Goal: Task Accomplishment & Management: Manage account settings

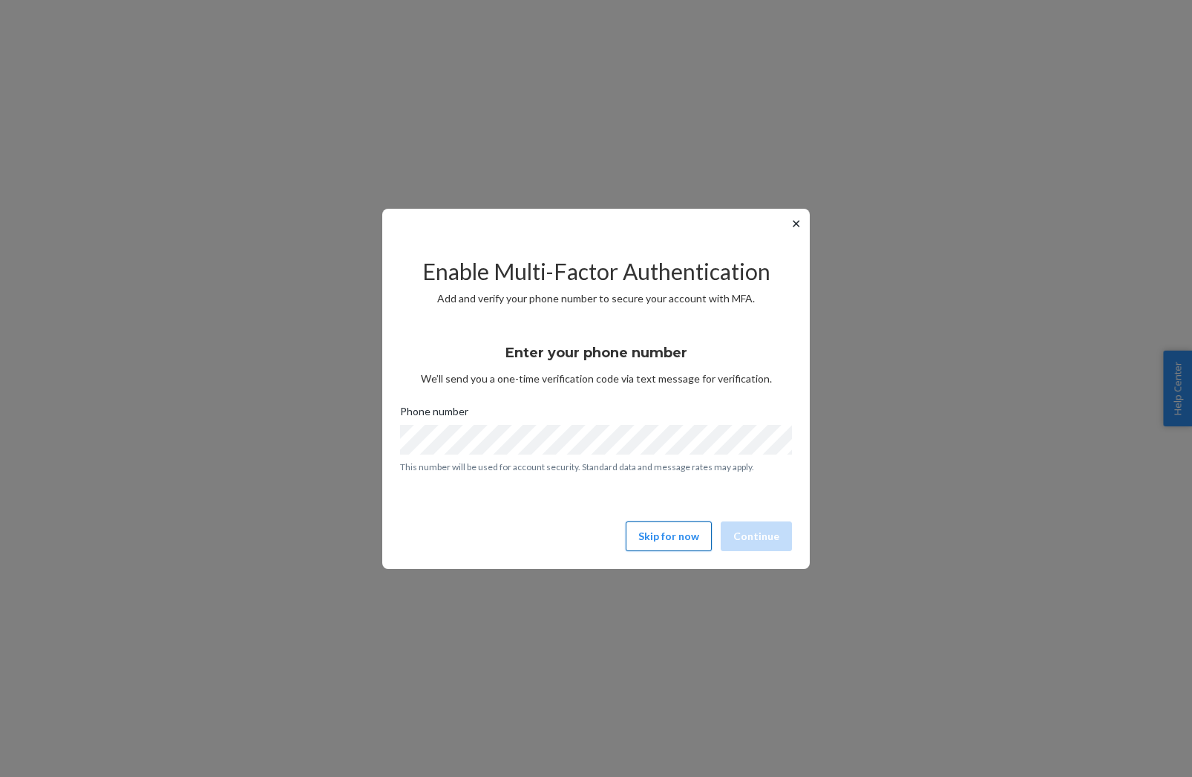
click at [687, 538] on button "Skip for now" at bounding box center [669, 536] width 86 height 30
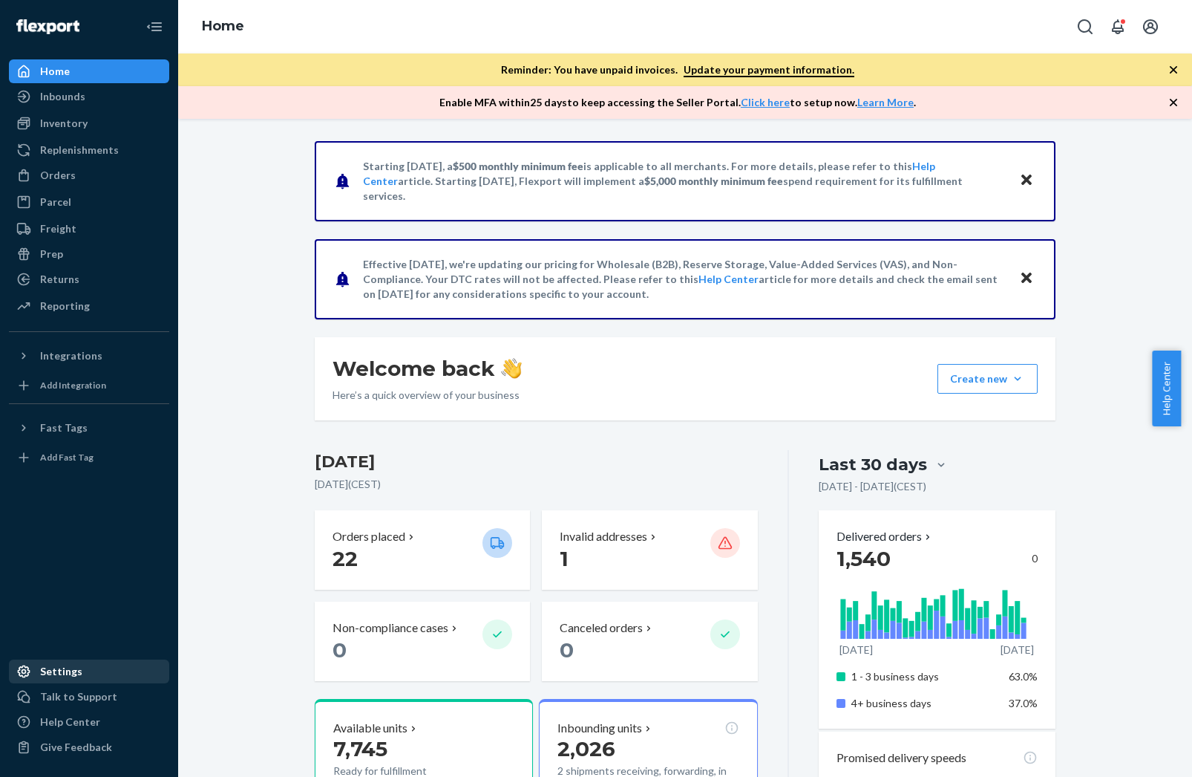
click at [71, 673] on div "Settings" at bounding box center [61, 671] width 42 height 15
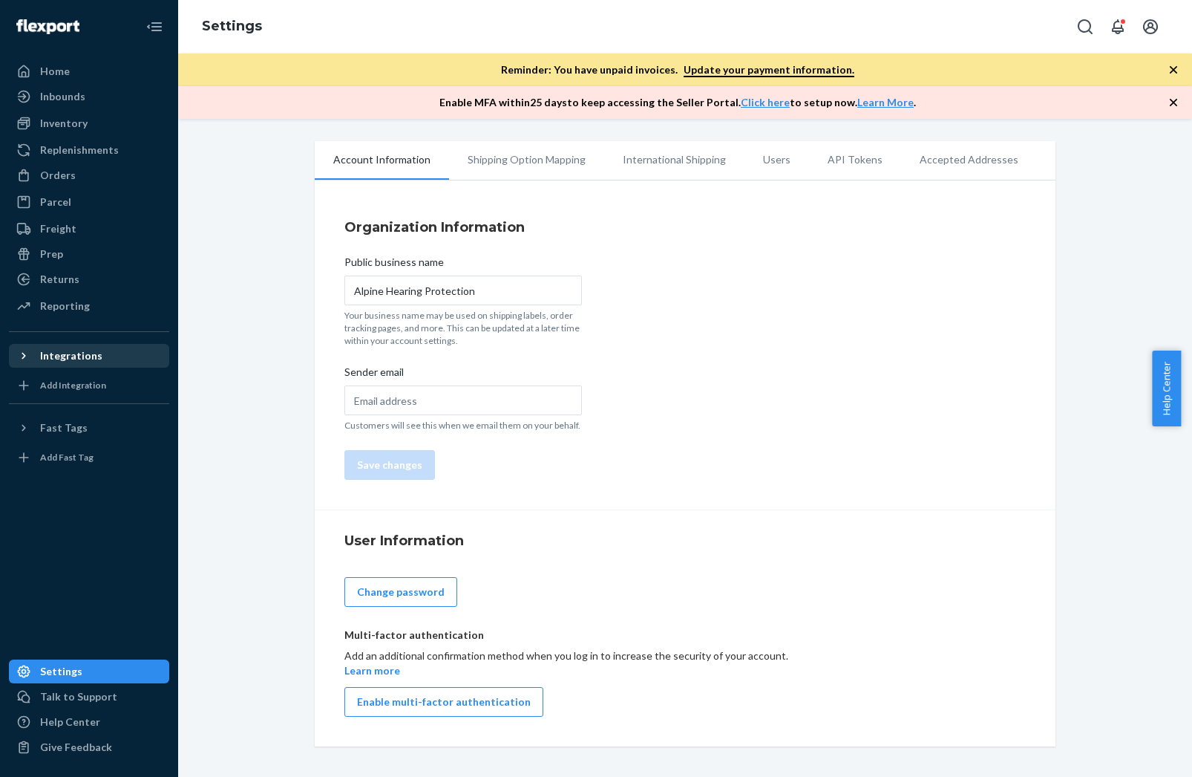
click at [24, 356] on icon at bounding box center [24, 356] width 4 height 7
click at [22, 356] on icon at bounding box center [23, 355] width 15 height 15
click at [1151, 26] on icon "Open account menu" at bounding box center [1151, 27] width 18 height 18
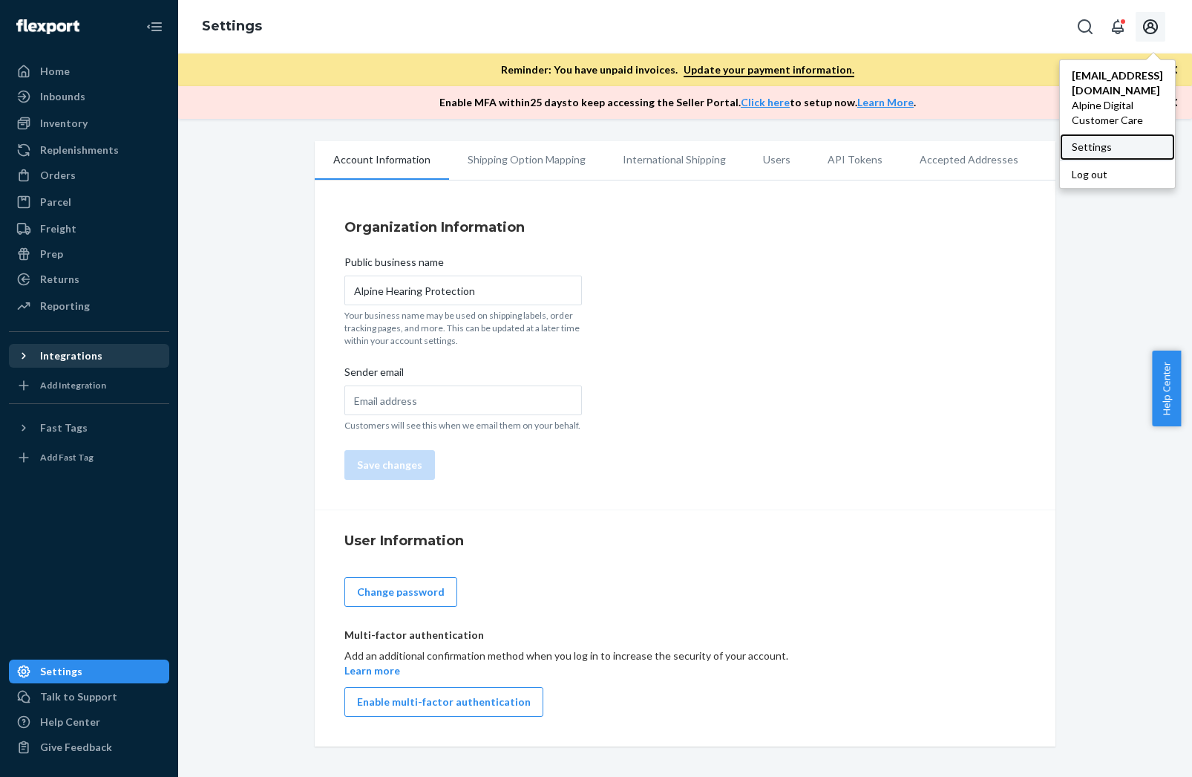
click at [1071, 134] on div "Settings" at bounding box center [1117, 147] width 115 height 27
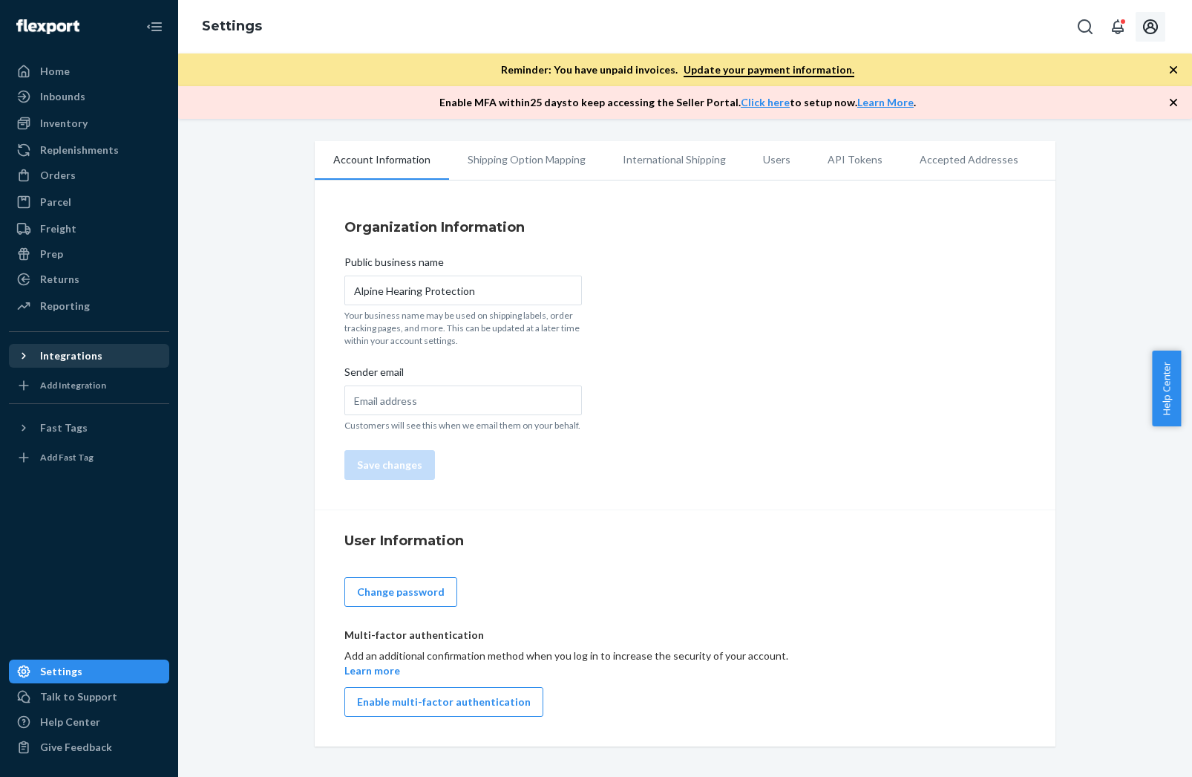
click at [1017, 216] on div "Organization Information Public business name Alpine Hearing Protection Your bu…" at bounding box center [685, 349] width 741 height 322
click at [62, 303] on div "Reporting" at bounding box center [65, 305] width 50 height 15
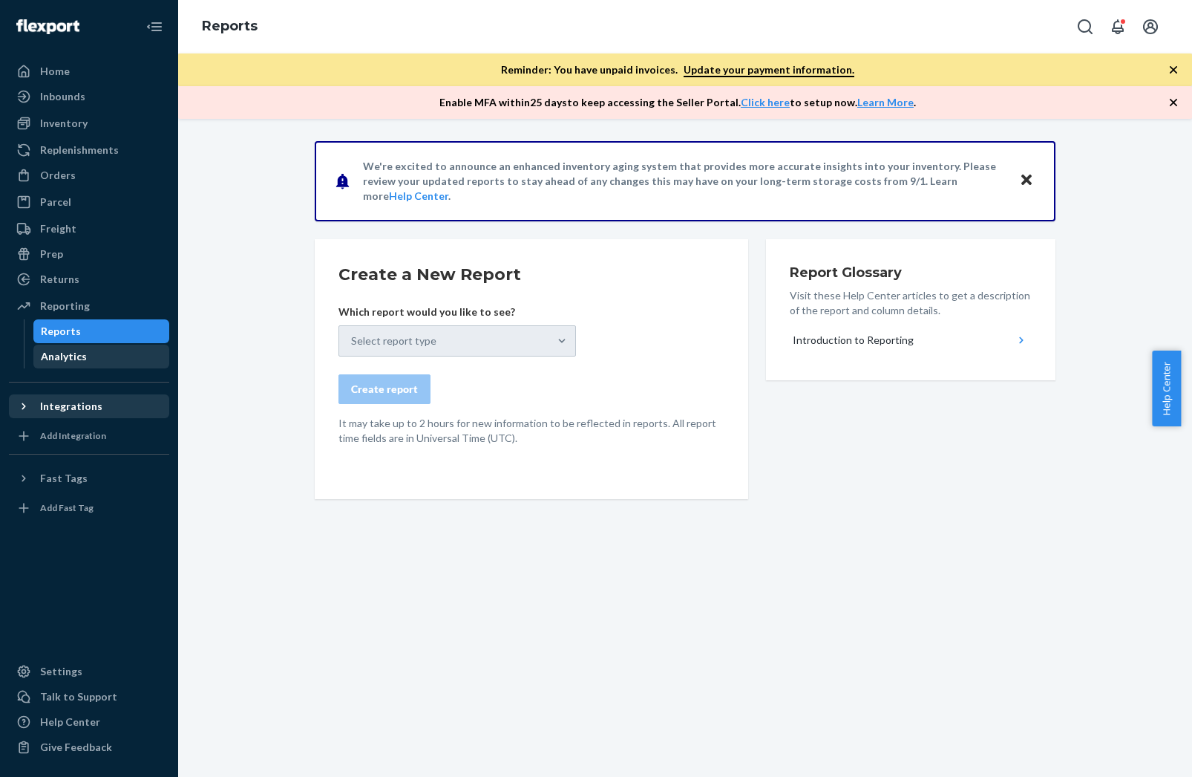
click at [88, 349] on div "Analytics" at bounding box center [102, 356] width 134 height 21
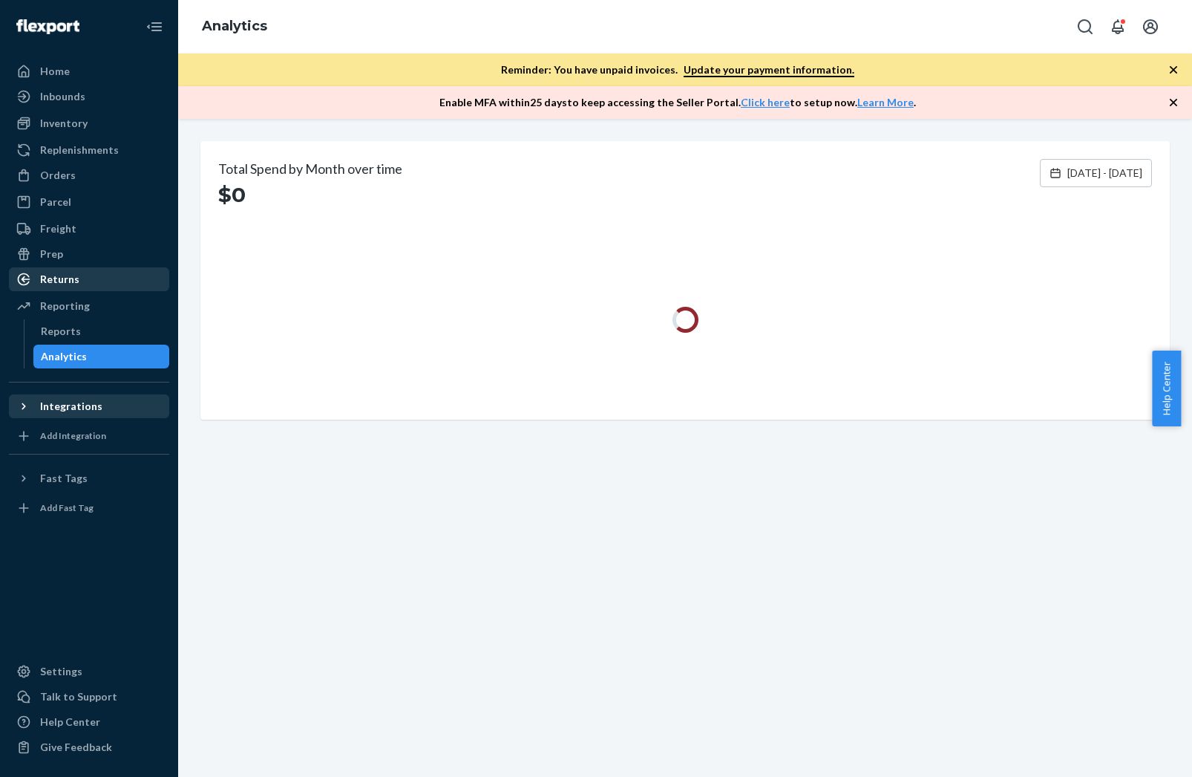
click at [53, 278] on div "Returns" at bounding box center [59, 279] width 39 height 15
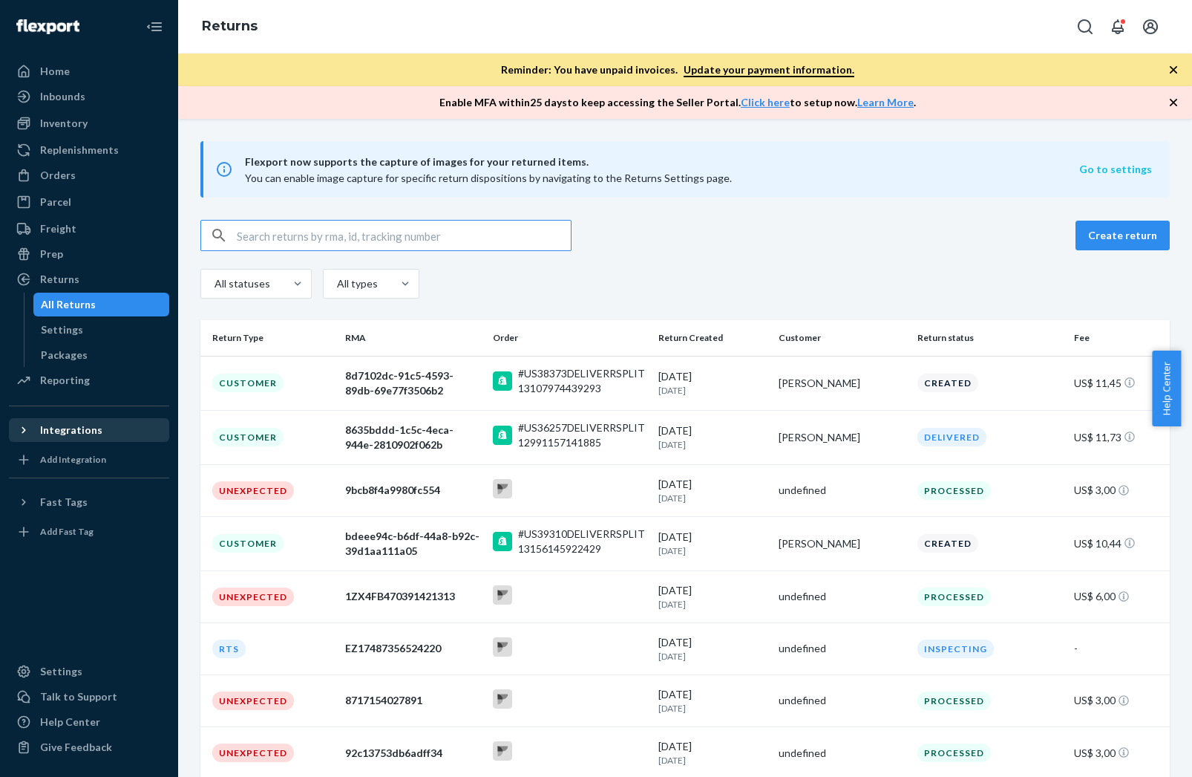
click at [1083, 173] on button "Go to settings" at bounding box center [1115, 169] width 73 height 15
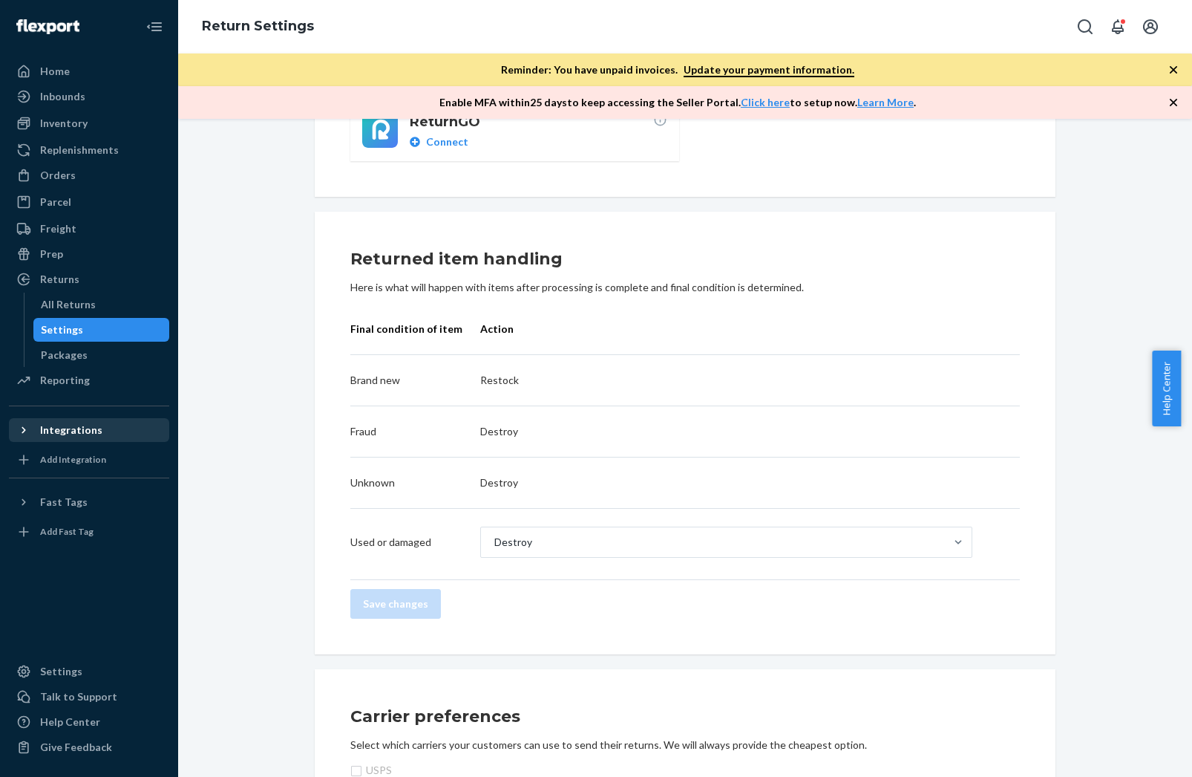
scroll to position [365, 0]
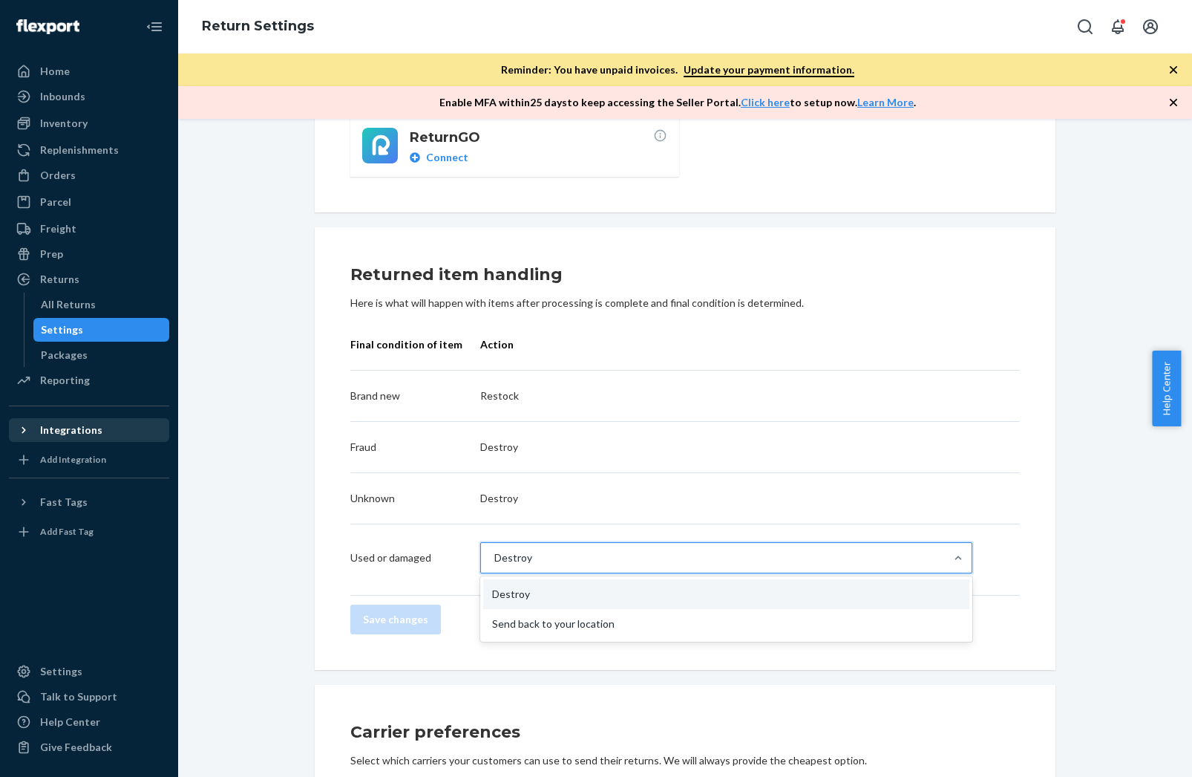
click at [525, 555] on div "Destroy" at bounding box center [713, 558] width 464 height 30
click at [494, 555] on input "option Destroy focused, 1 of 2. 2 results available. Use Up and Down to choose …" at bounding box center [493, 557] width 1 height 15
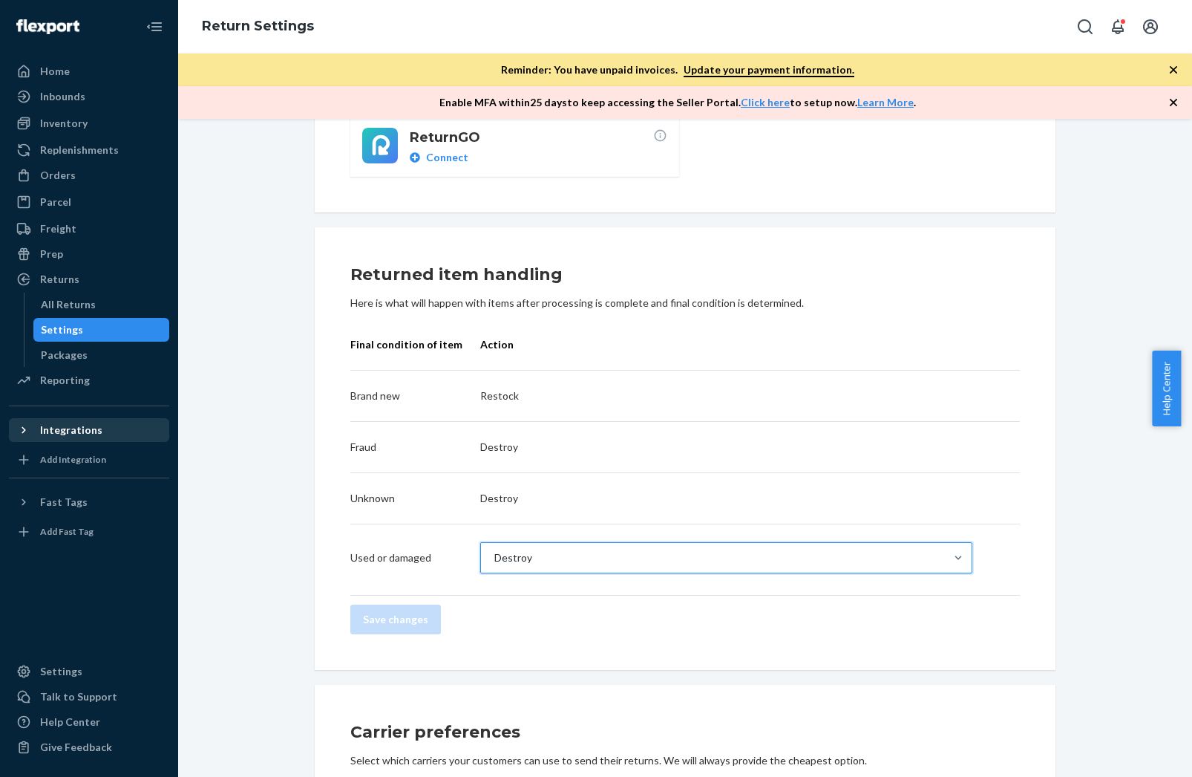
click at [536, 555] on div "Destroy" at bounding box center [713, 558] width 464 height 30
click at [494, 555] on input "0 results available. Action is focused ,type to refine list, press Down to open…" at bounding box center [493, 557] width 1 height 15
click at [529, 624] on div "Save changes" at bounding box center [685, 619] width 670 height 30
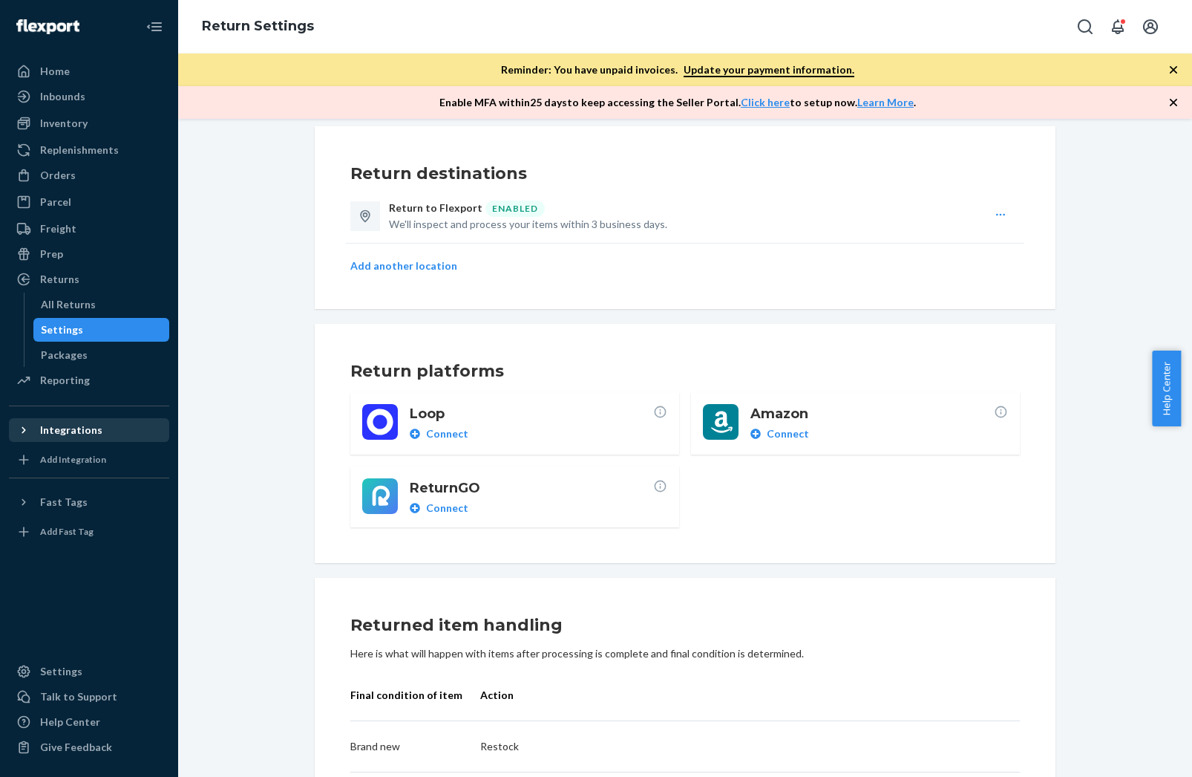
scroll to position [0, 0]
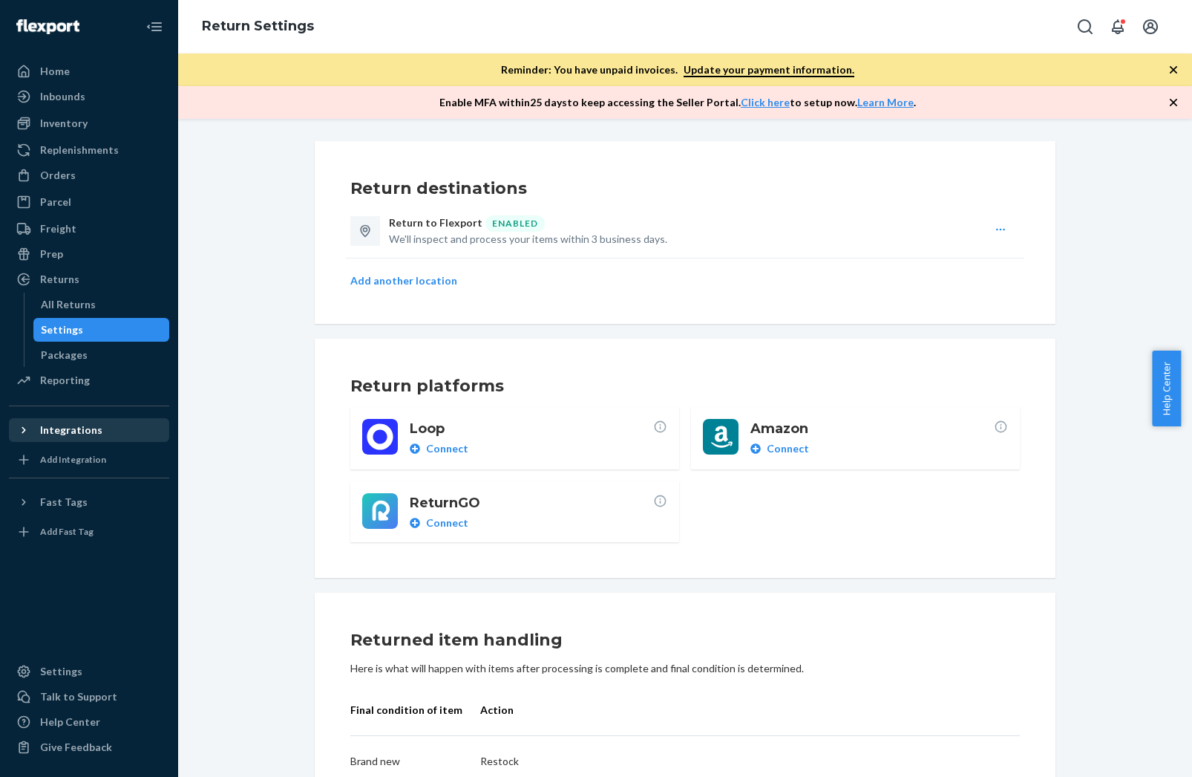
click at [988, 232] on div "Return to Flexport ENABLED We'll inspect and process your items within 3 busine…" at bounding box center [685, 230] width 679 height 55
click at [995, 232] on icon "button" at bounding box center [1001, 229] width 12 height 12
click at [917, 237] on p "We'll inspect and process your items within 3 business days." at bounding box center [687, 239] width 597 height 15
click at [1006, 227] on div "Return to Flexport ENABLED We'll inspect and process your items within 3 busine…" at bounding box center [685, 230] width 679 height 55
click at [1000, 229] on icon "button" at bounding box center [1001, 229] width 12 height 12
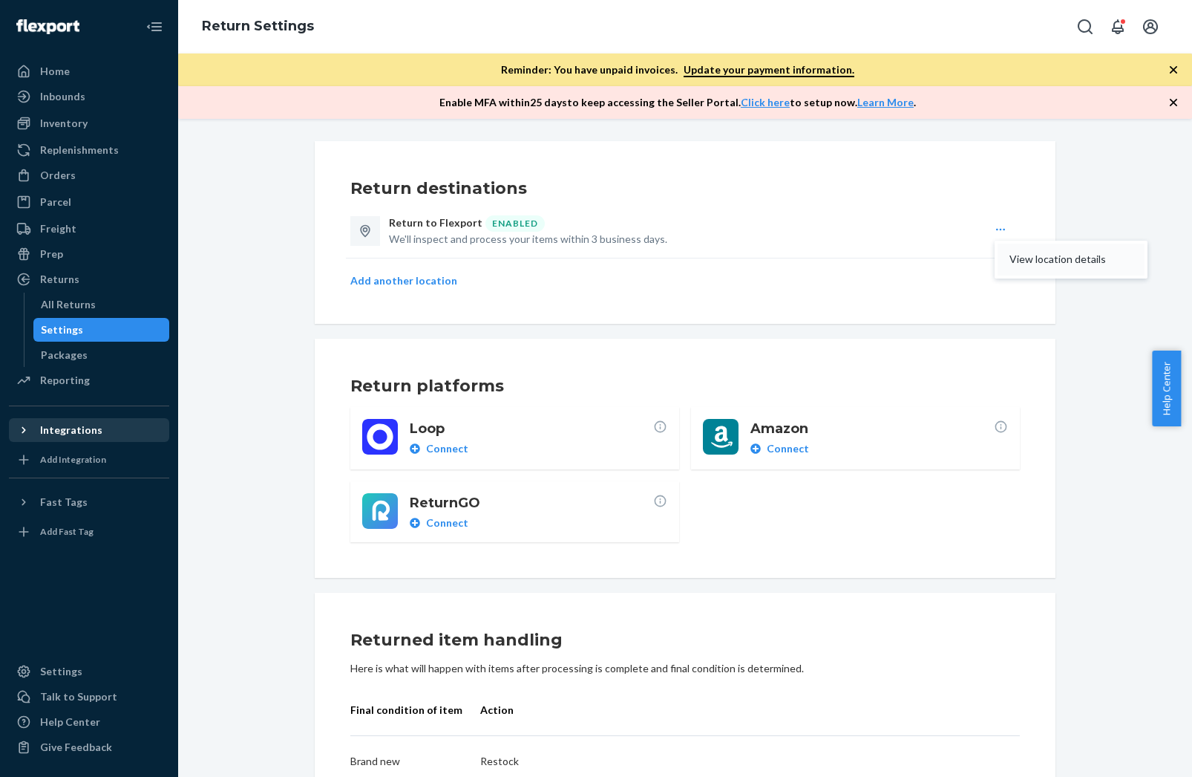
click at [1010, 254] on span "View location details" at bounding box center [1058, 259] width 97 height 10
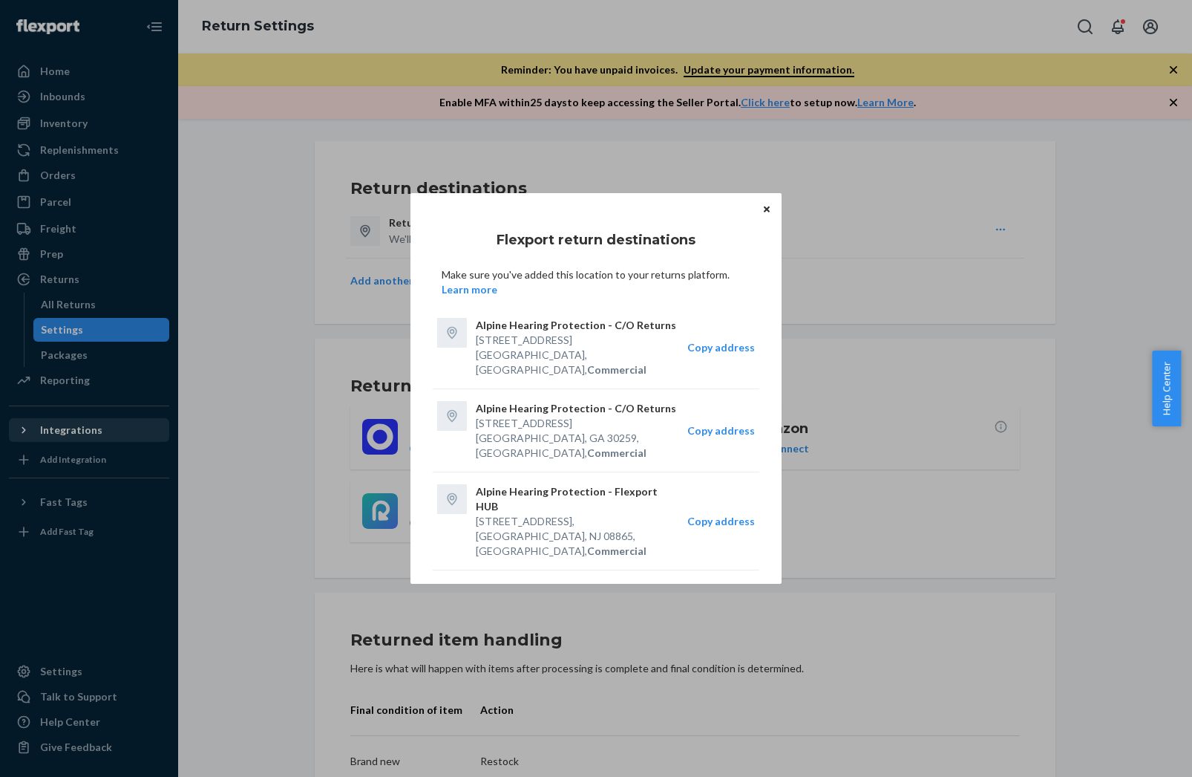
click at [770, 217] on button "Close" at bounding box center [766, 208] width 15 height 16
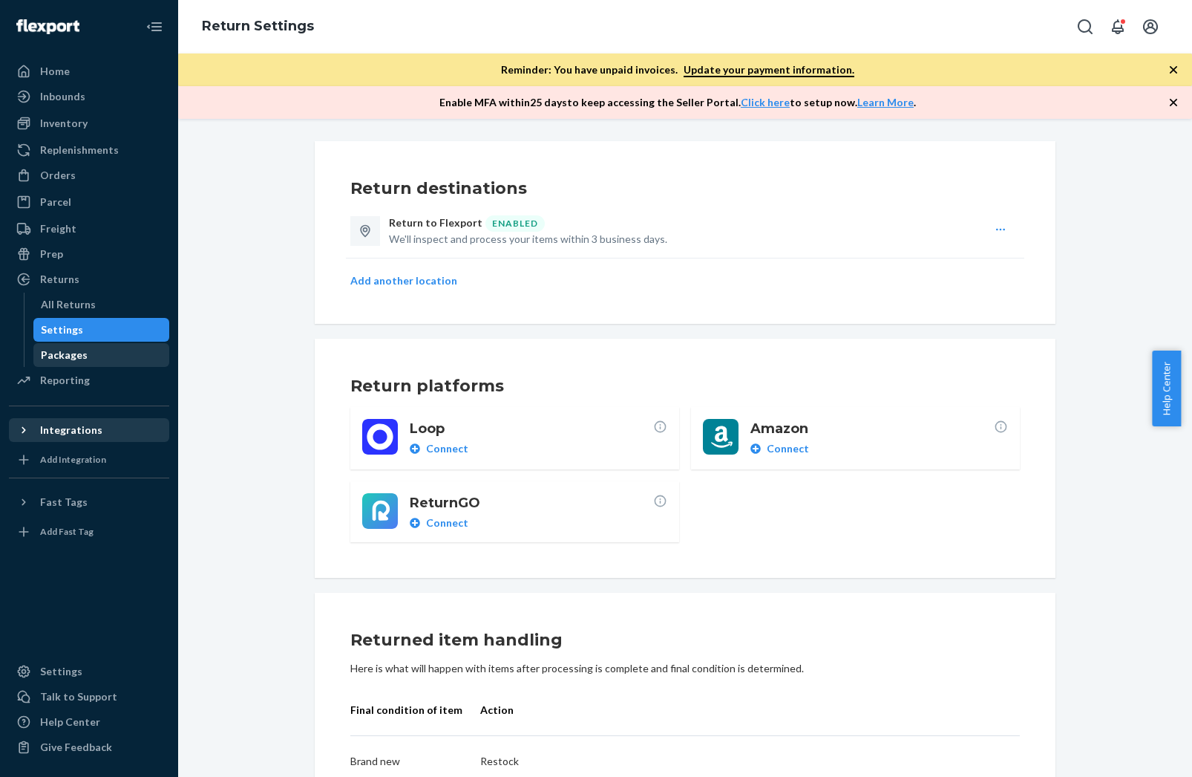
click at [70, 351] on div "Packages" at bounding box center [64, 354] width 47 height 15
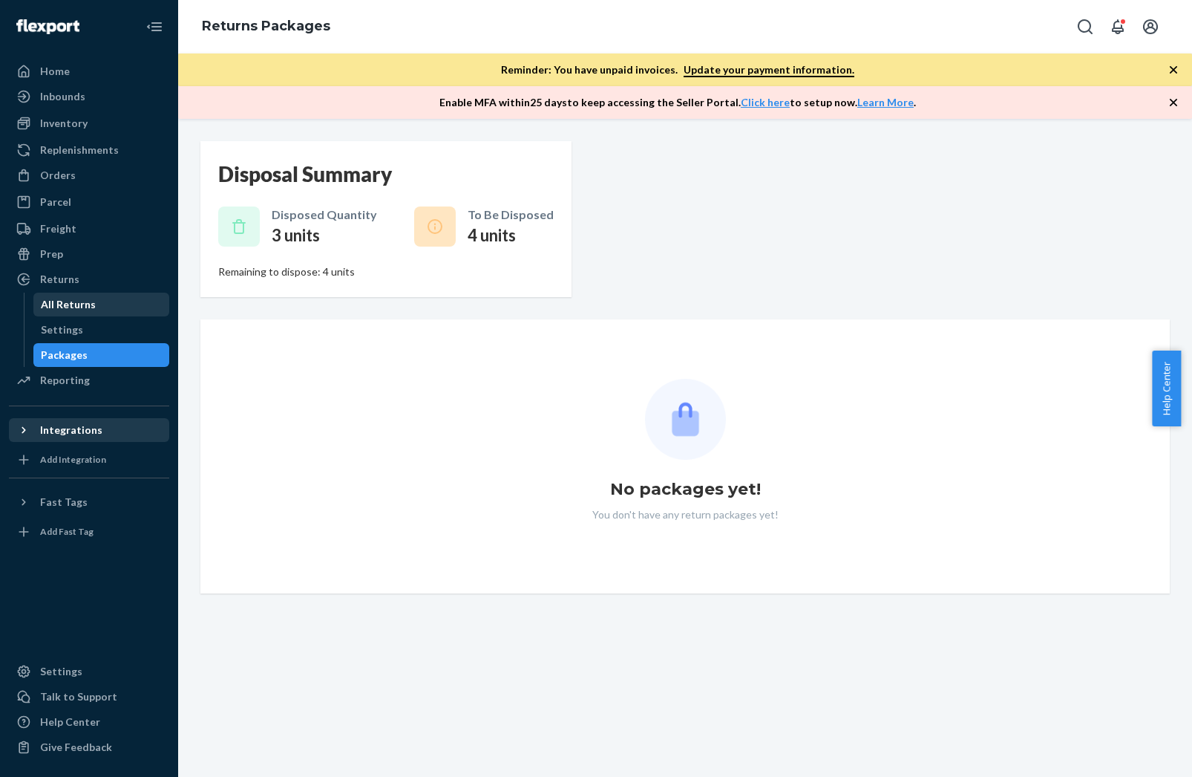
click at [88, 302] on div "All Returns" at bounding box center [68, 304] width 55 height 15
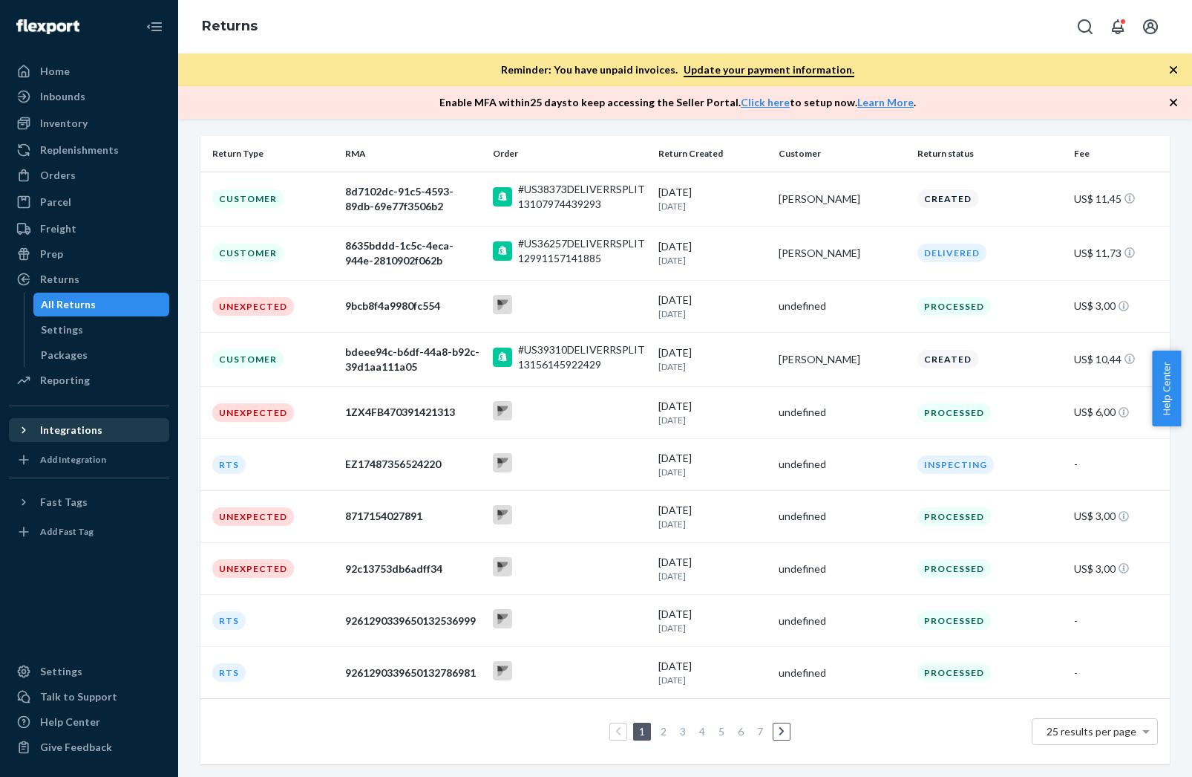
scroll to position [186, 0]
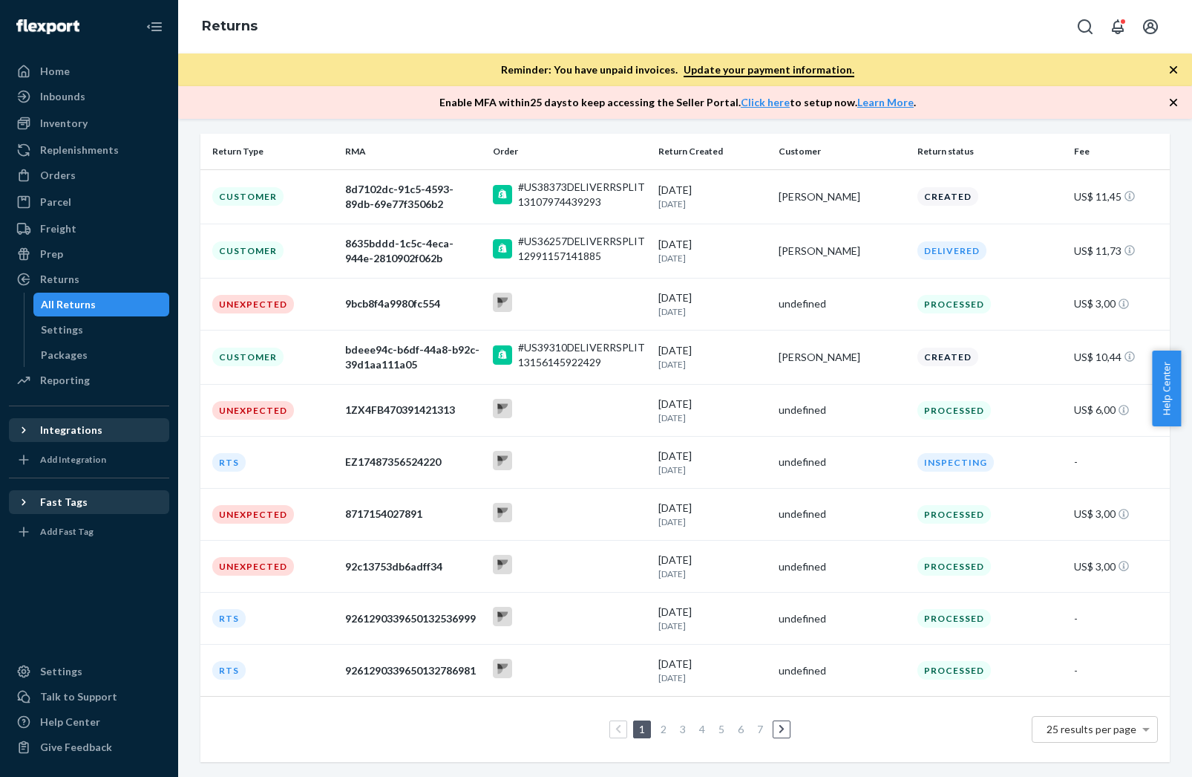
click at [27, 504] on icon at bounding box center [23, 501] width 15 height 15
click at [26, 503] on icon at bounding box center [23, 501] width 15 height 15
click at [91, 146] on div "Replenishments" at bounding box center [79, 150] width 79 height 15
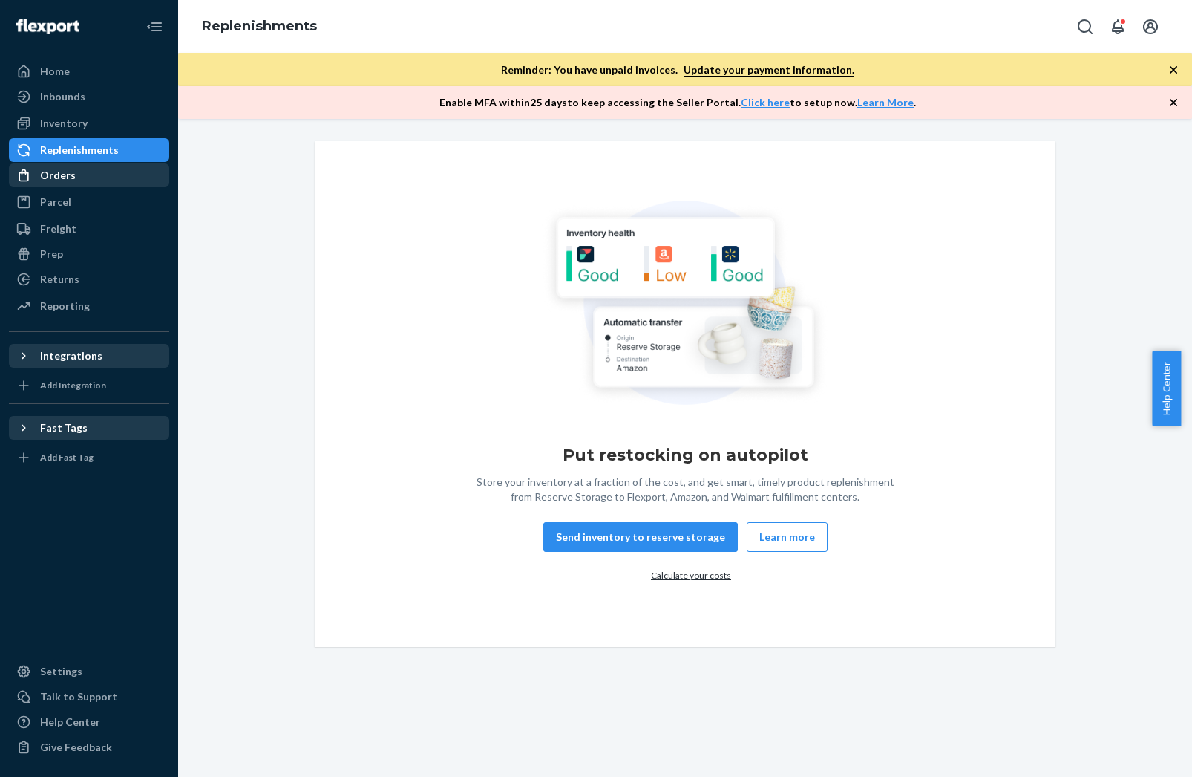
click at [73, 170] on div "Orders" at bounding box center [58, 175] width 36 height 15
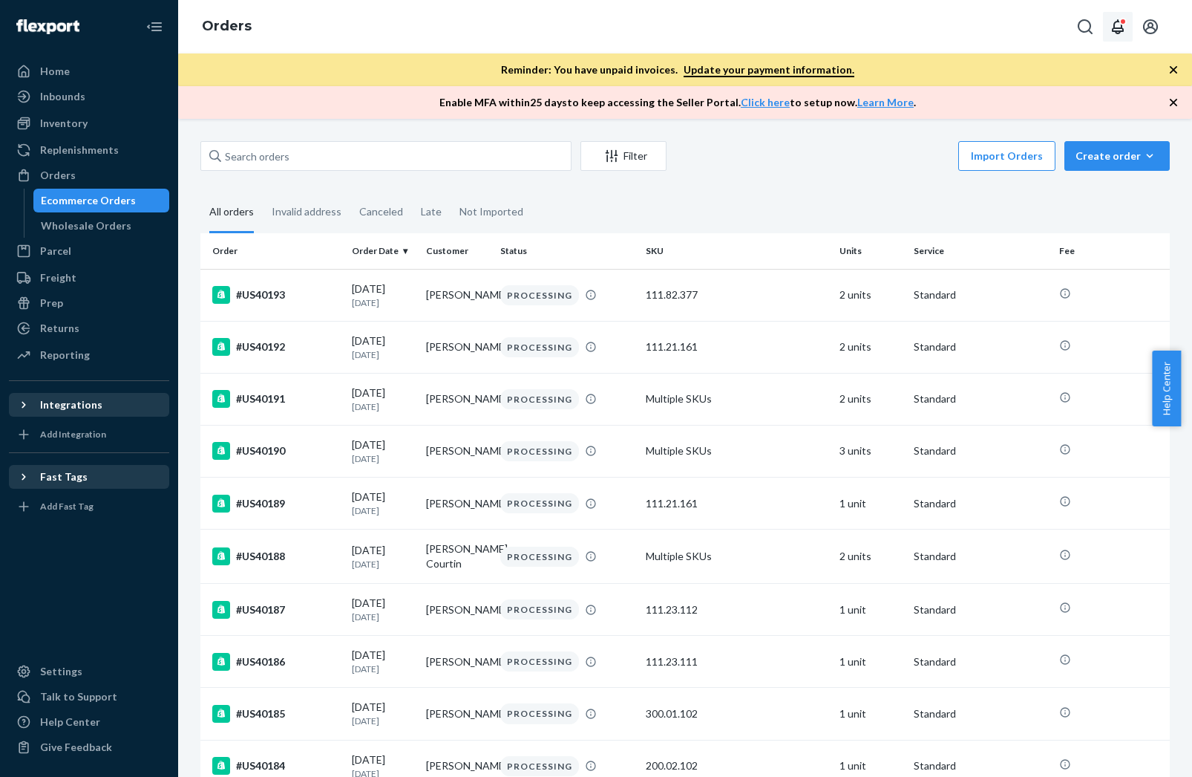
click at [1115, 24] on icon "Open notifications" at bounding box center [1118, 26] width 12 height 15
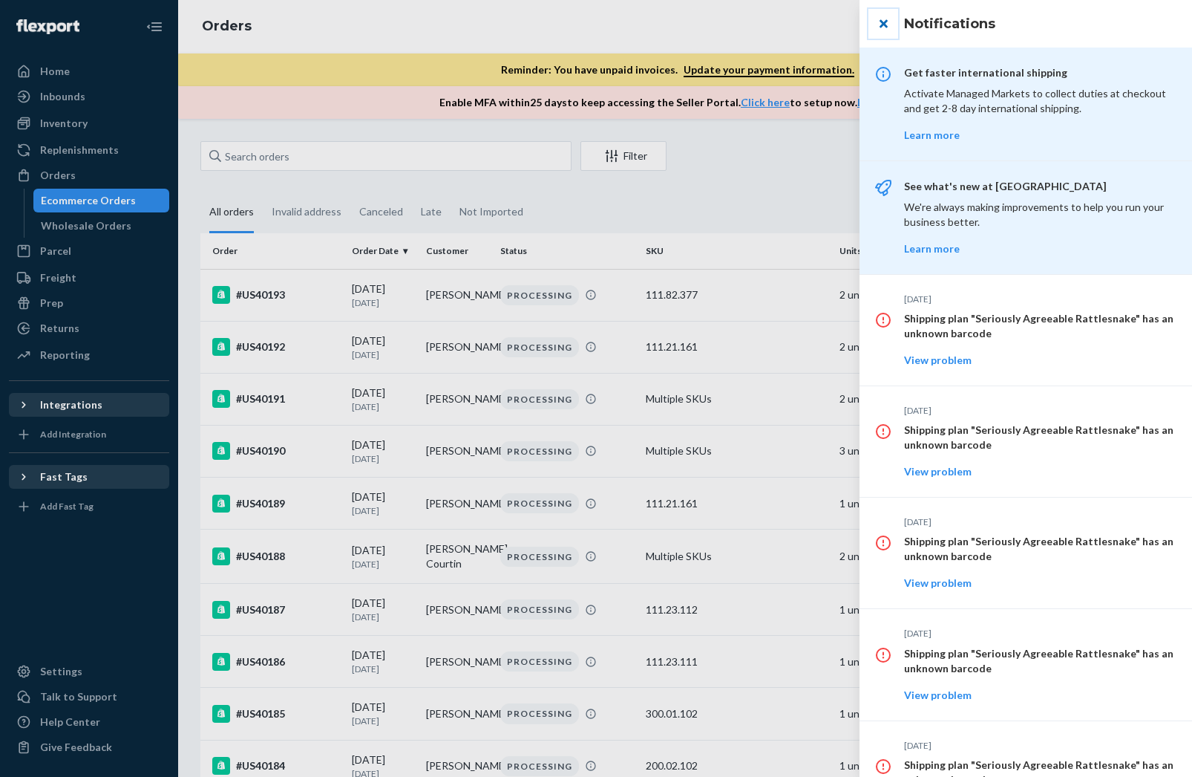
click at [888, 24] on button "close" at bounding box center [884, 24] width 30 height 30
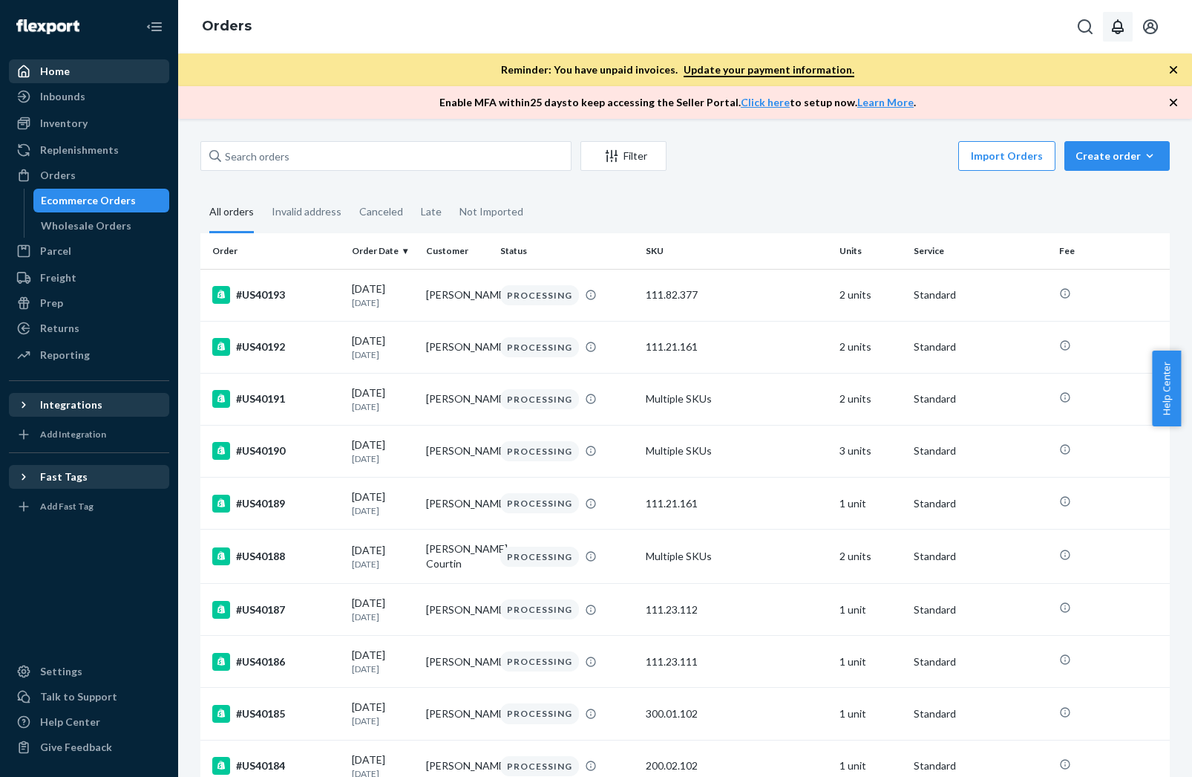
click at [45, 79] on div "Home" at bounding box center [88, 71] width 157 height 21
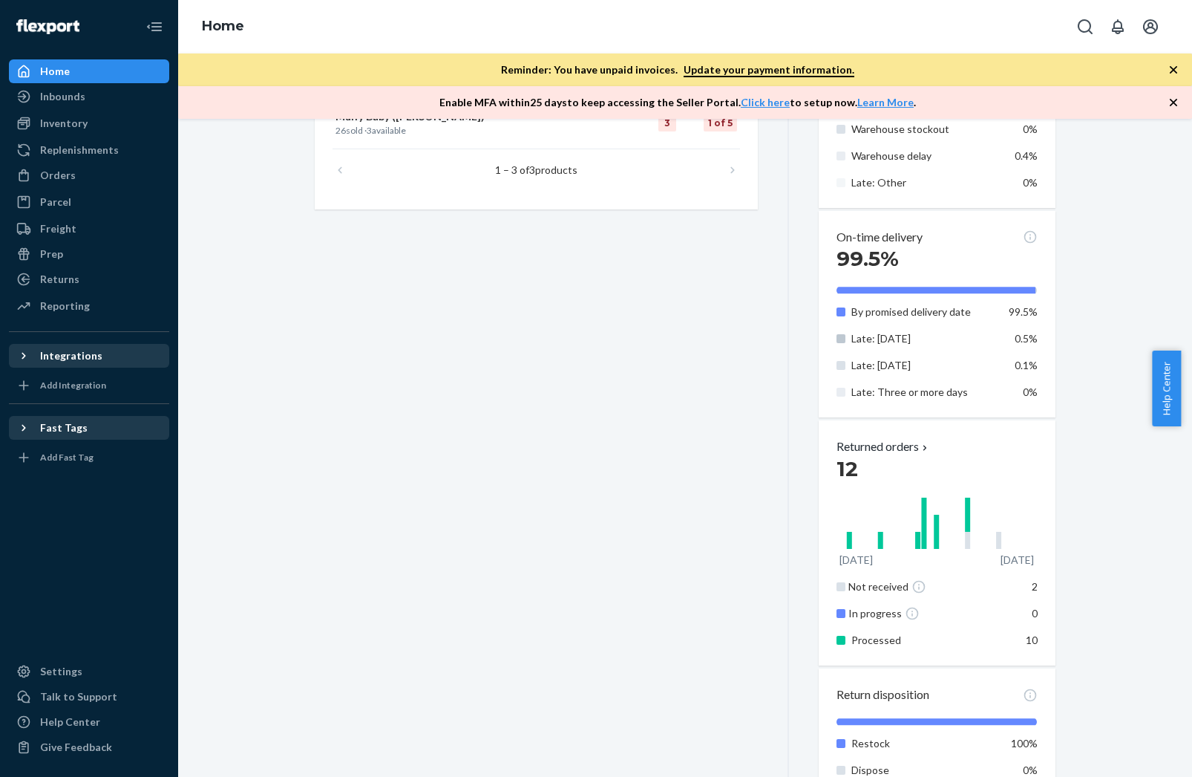
scroll to position [915, 0]
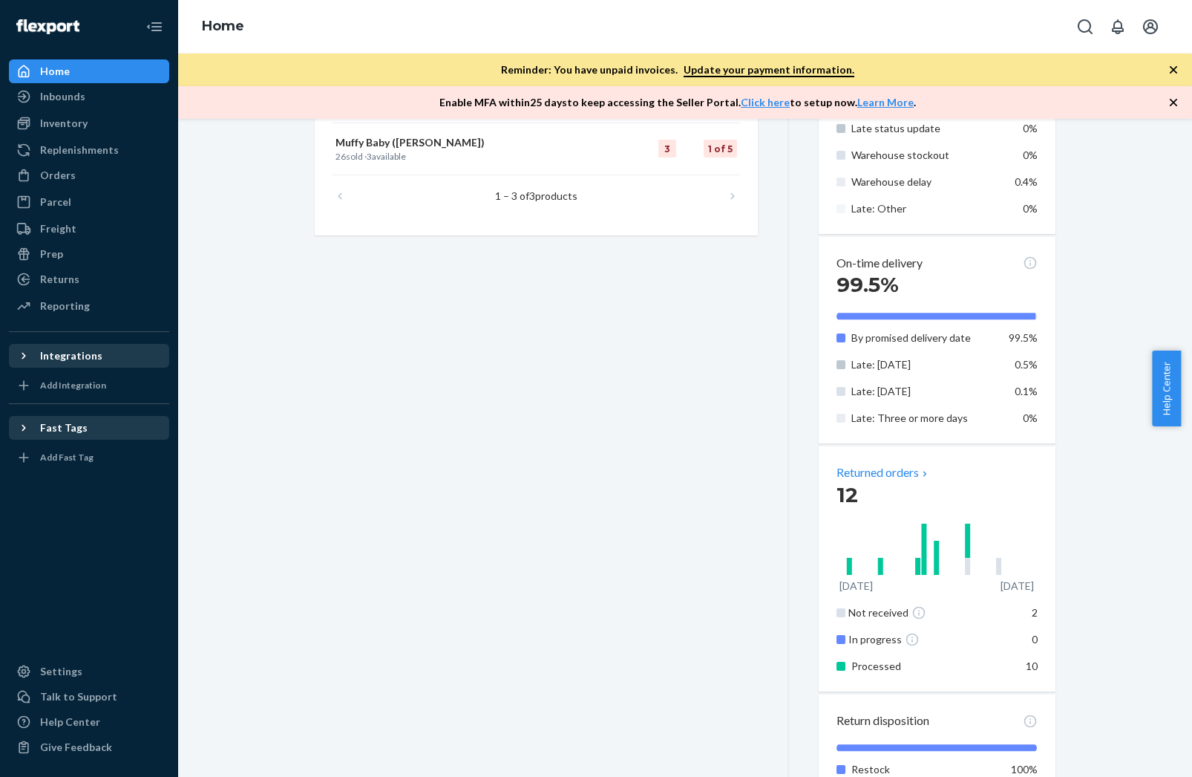
click at [885, 476] on p "Returned orders" at bounding box center [884, 472] width 94 height 17
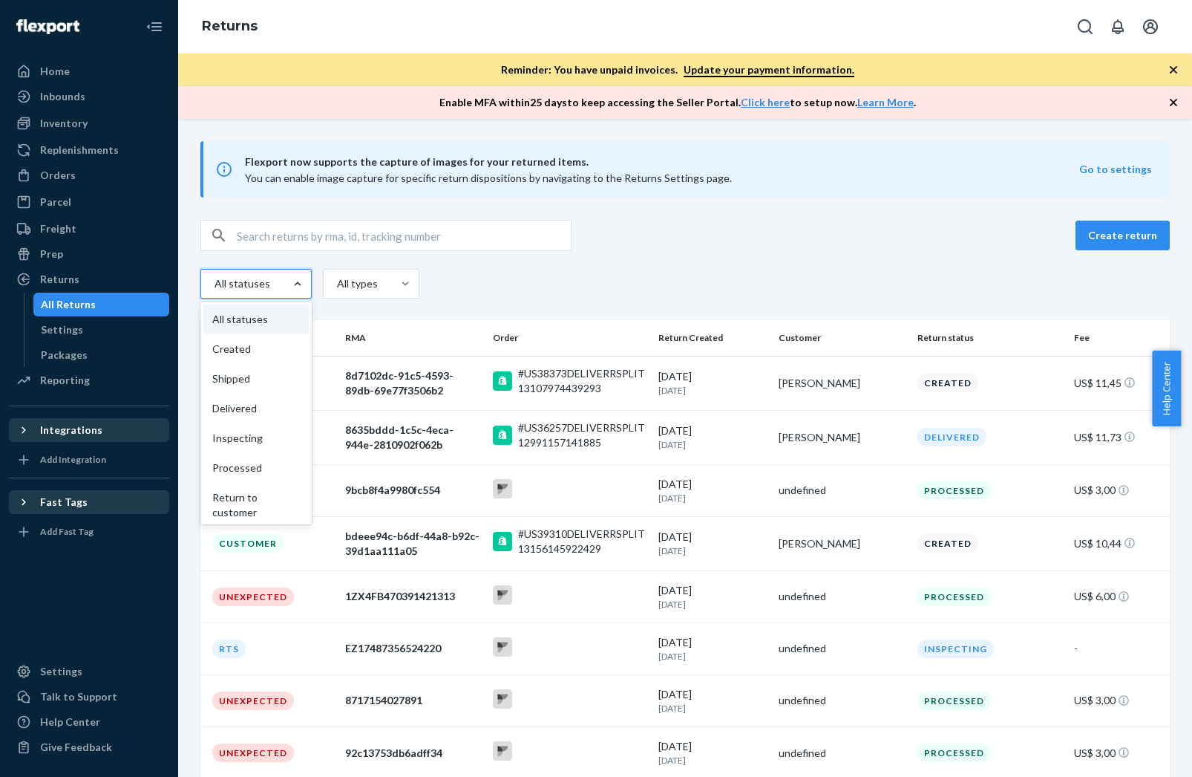
click at [286, 285] on div at bounding box center [297, 283] width 27 height 15
click at [196, 284] on input "option All statuses focused, 1 of 9. 9 results available. Use Up and Down to ch…" at bounding box center [196, 284] width 0 height 0
click at [231, 407] on div "Delivered" at bounding box center [255, 408] width 105 height 30
click at [196, 284] on input "option Delivered focused, 4 of 9. 9 results available. Use Up and Down to choos…" at bounding box center [196, 284] width 0 height 0
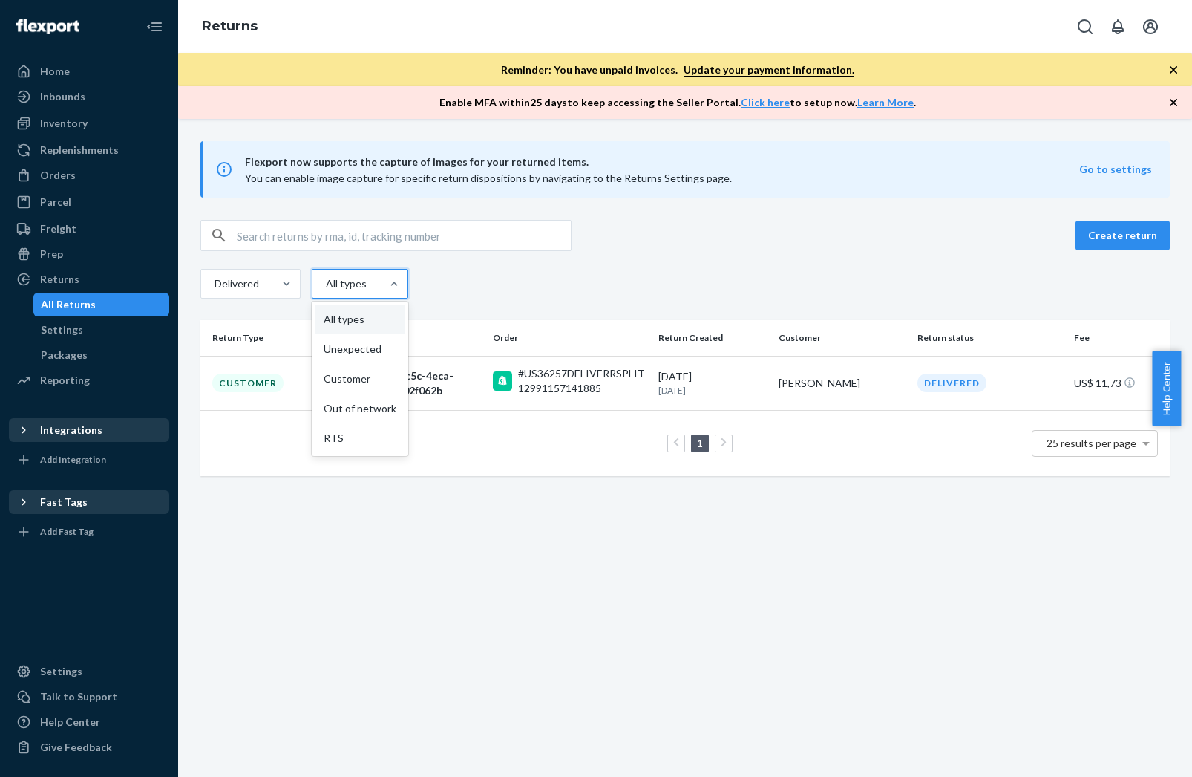
click at [357, 284] on div "All types" at bounding box center [345, 283] width 39 height 15
click at [292, 284] on input "option All types focused, 1 of 5. 5 results available. Use Up and Down to choos…" at bounding box center [292, 284] width 0 height 0
click at [489, 263] on div "Create return Delivered option All types focused, 1 of 5. 5 results available. …" at bounding box center [685, 261] width 970 height 82
click at [281, 272] on div at bounding box center [286, 283] width 27 height 28
click at [185, 284] on input "Delivered" at bounding box center [185, 284] width 0 height 0
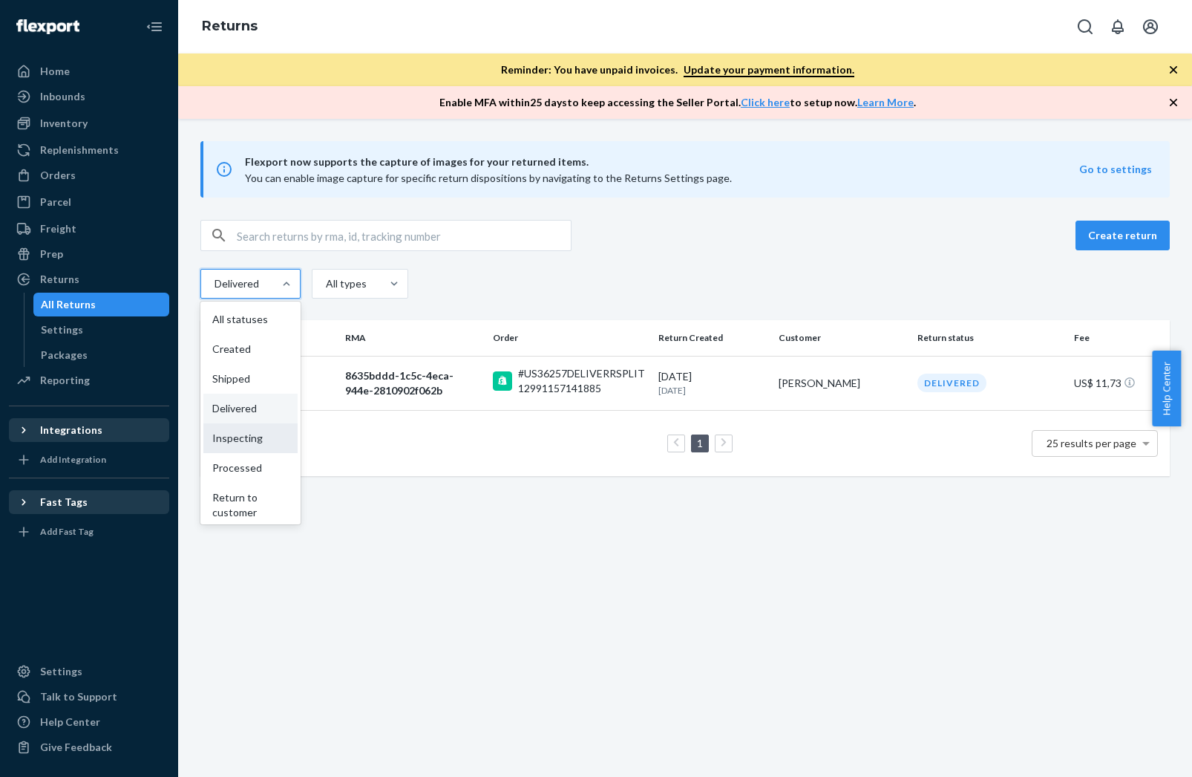
scroll to position [65, 0]
click at [258, 400] on div "Processed" at bounding box center [250, 403] width 94 height 30
click at [185, 284] on input "option Delivered, selected. option Processed focused, 6 of 9. 9 results availab…" at bounding box center [185, 284] width 0 height 0
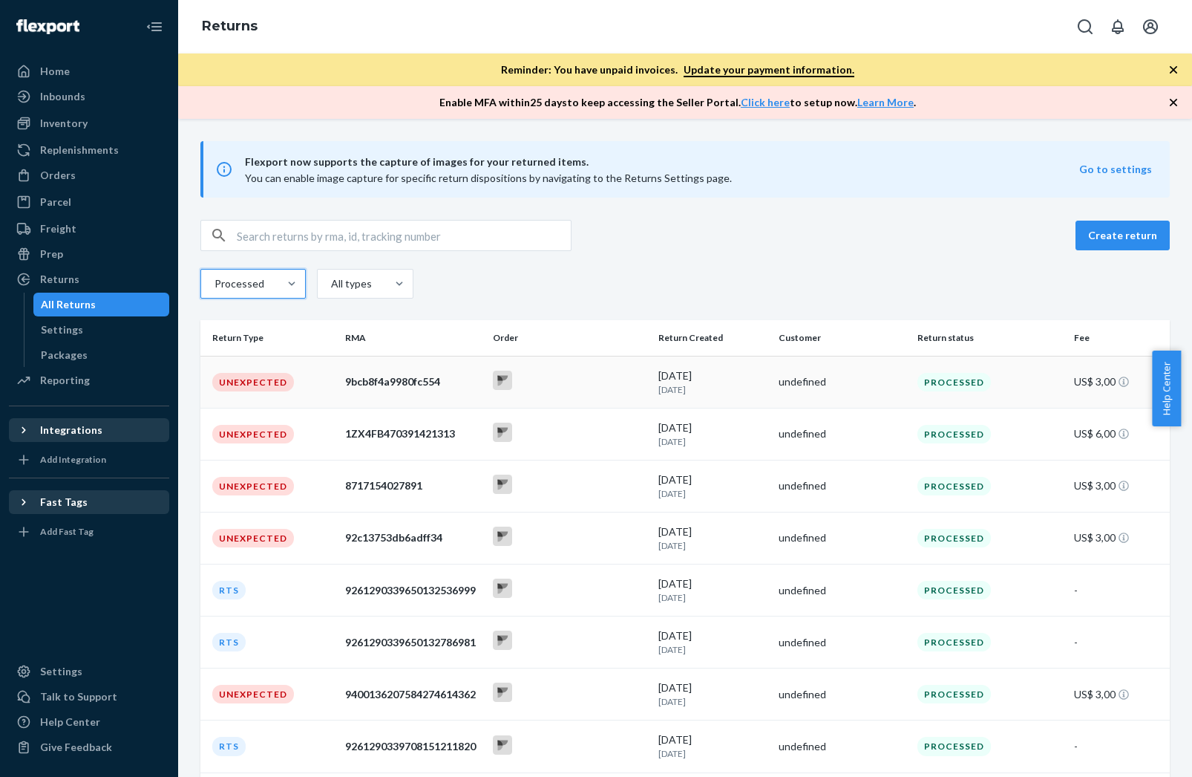
click at [425, 382] on div "9bcb8f4a9980fc554" at bounding box center [413, 381] width 136 height 15
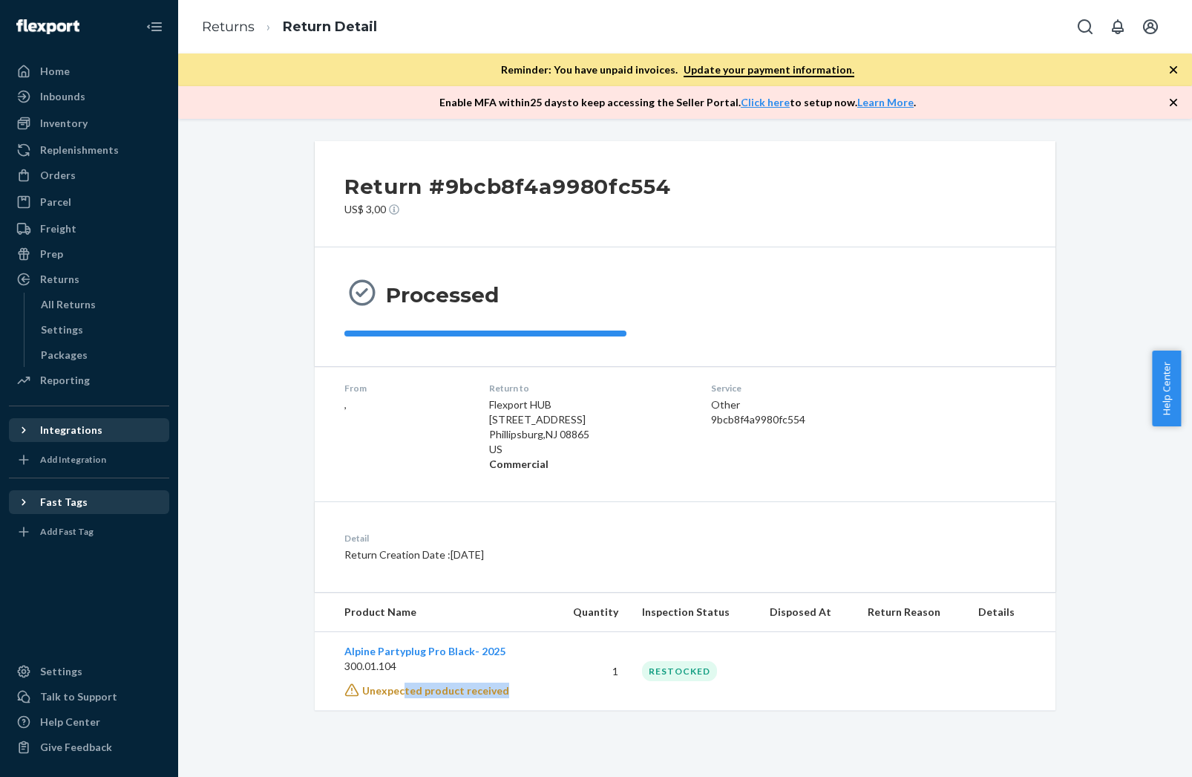
drag, startPoint x: 396, startPoint y: 689, endPoint x: 528, endPoint y: 687, distance: 131.4
click at [528, 687] on div "Unexpected product received" at bounding box center [441, 690] width 195 height 16
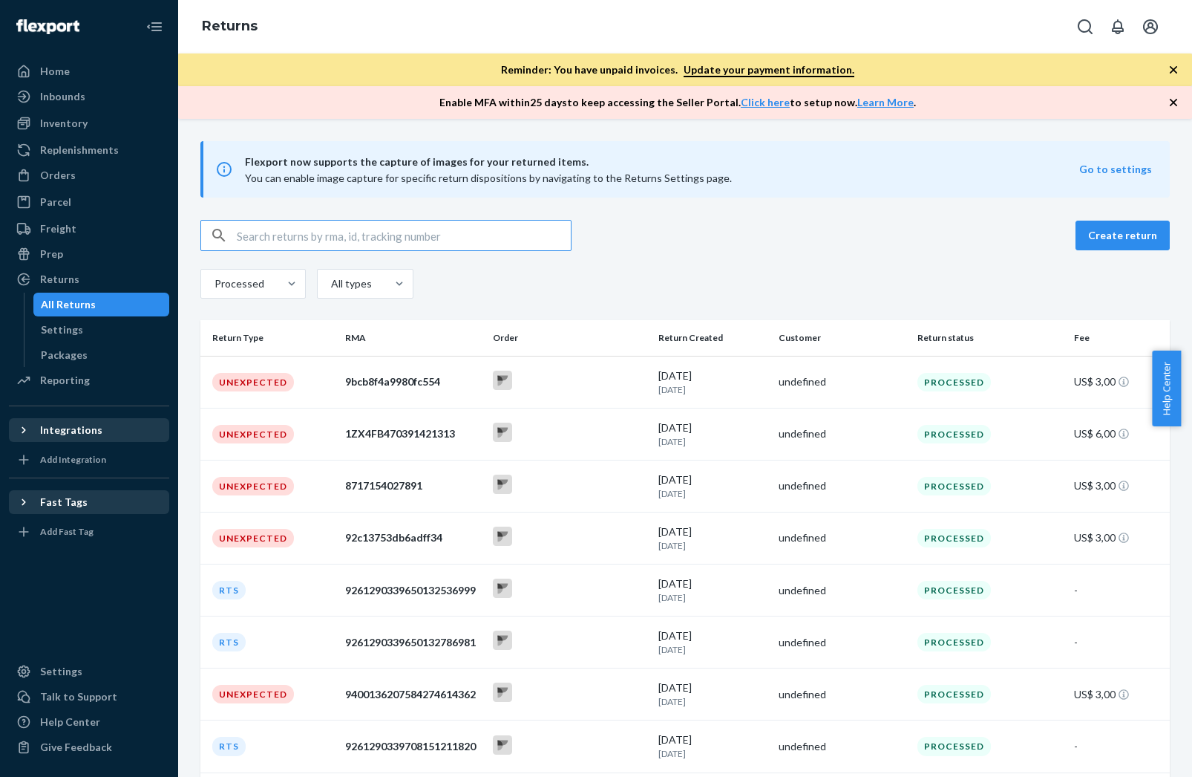
click at [352, 246] on input "text" at bounding box center [404, 235] width 334 height 30
click at [272, 290] on div "Processed" at bounding box center [239, 283] width 77 height 27
click at [190, 284] on input "Processed" at bounding box center [190, 284] width 0 height 0
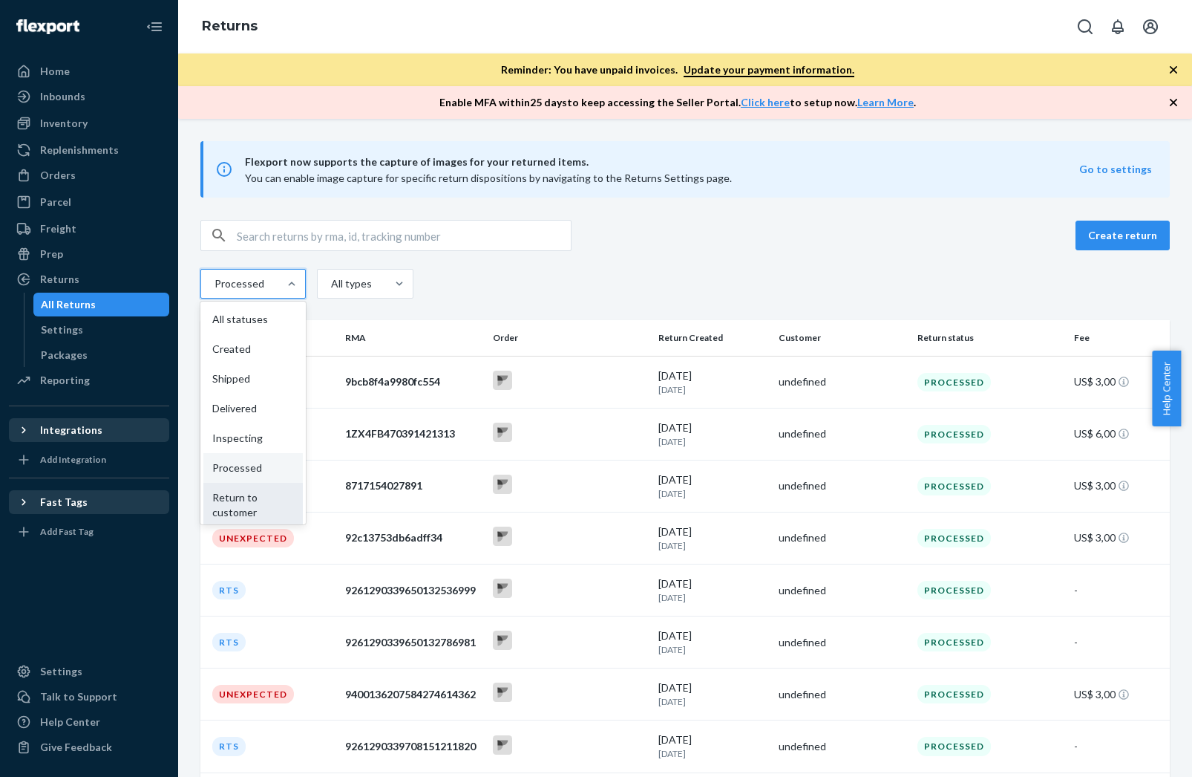
scroll to position [65, 0]
click at [252, 499] on div "Closed" at bounding box center [252, 506] width 99 height 30
click at [190, 284] on input "option Closed focused, 9 of 9. 9 results available. Use Up and Down to choose o…" at bounding box center [190, 284] width 0 height 0
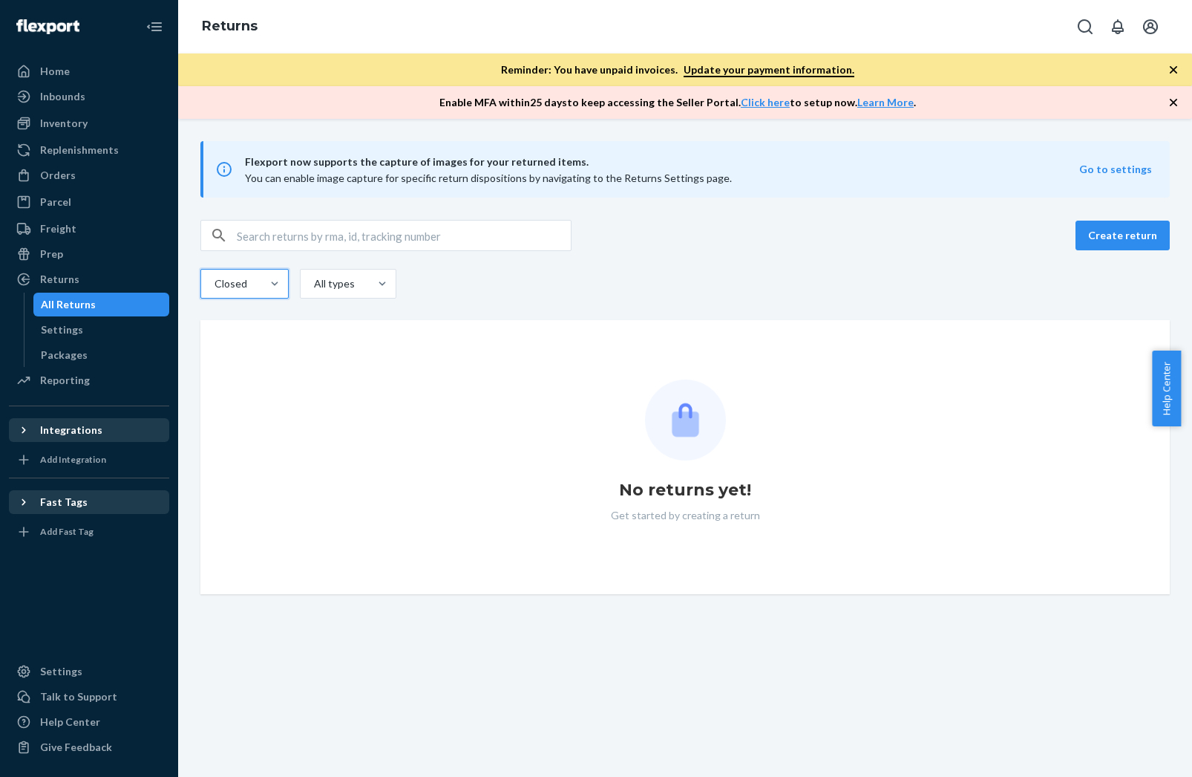
click at [247, 277] on div "Closed" at bounding box center [231, 283] width 60 height 27
click at [173, 284] on input "option Closed, selected. 0 results available. Select is focused , press Down to…" at bounding box center [173, 284] width 0 height 0
click at [241, 477] on div "Canceled" at bounding box center [244, 477] width 82 height 30
click at [173, 284] on input "option Closed, selected. option Canceled focused, 8 of 9. 9 results available. …" at bounding box center [173, 284] width 0 height 0
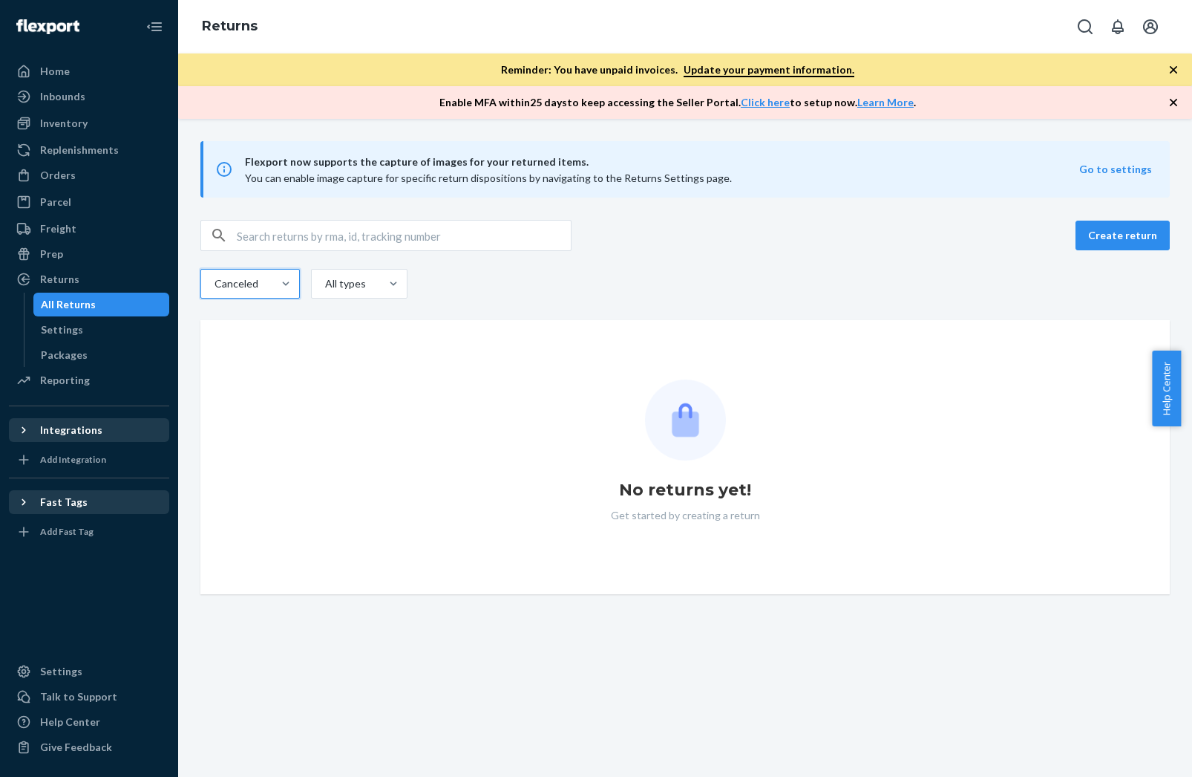
click at [235, 283] on div "Canceled" at bounding box center [236, 283] width 42 height 15
click at [184, 284] on input "option Canceled, selected. 0 results available. Select is focused , press Down …" at bounding box center [184, 284] width 0 height 0
click at [246, 460] on div "Return to customer" at bounding box center [250, 462] width 94 height 45
click at [184, 284] on input "option Canceled, selected. option Return to customer focused, 7 of 9. 9 results…" at bounding box center [184, 284] width 0 height 0
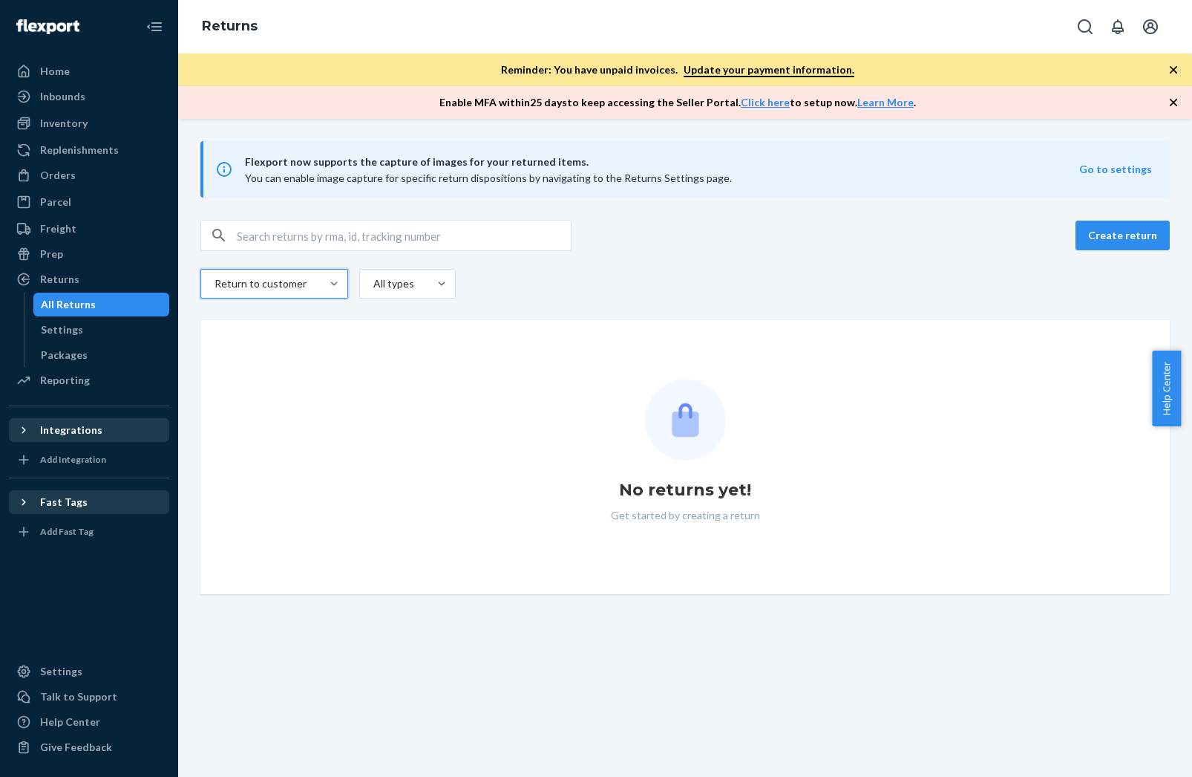
click at [243, 281] on div "Return to customer" at bounding box center [260, 283] width 90 height 15
click at [232, 284] on input "option Return to customer, selected. 0 results available. Select is focused , p…" at bounding box center [232, 284] width 0 height 0
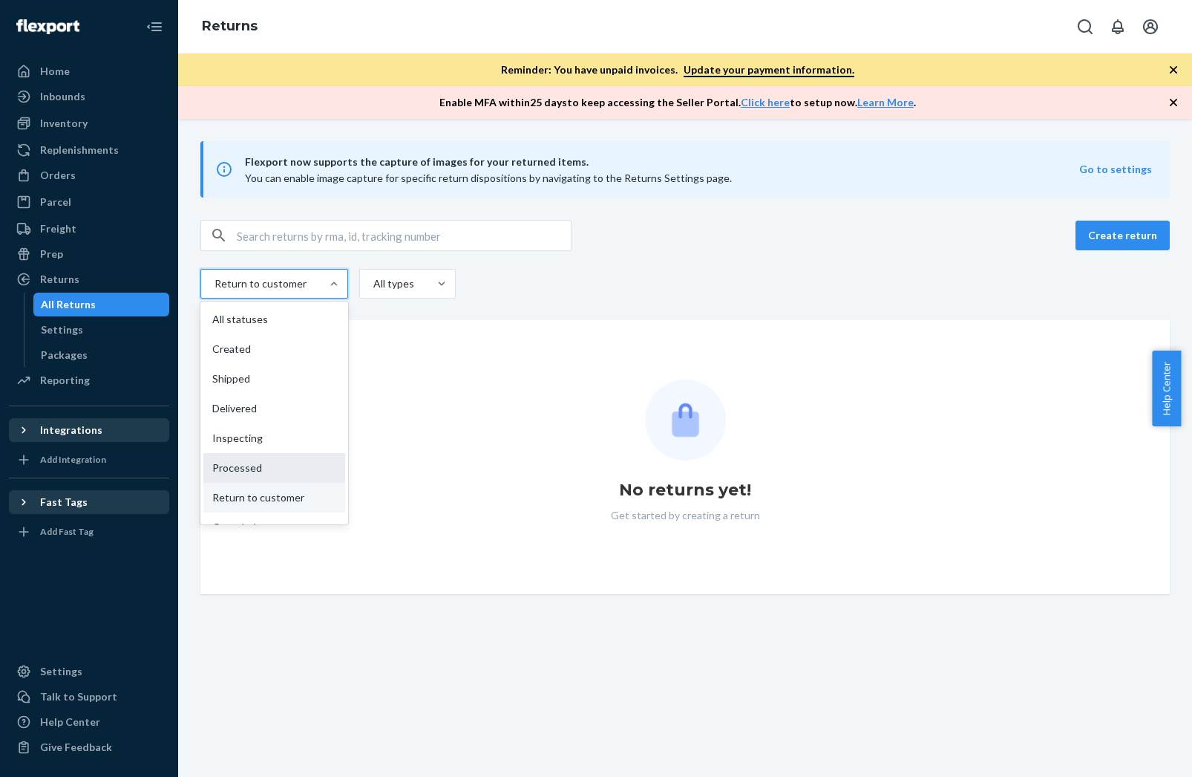
click at [268, 463] on div "Processed" at bounding box center [274, 468] width 142 height 30
click at [232, 284] on input "option Return to customer, selected. option Processed focused, 6 of 9. 9 result…" at bounding box center [232, 284] width 0 height 0
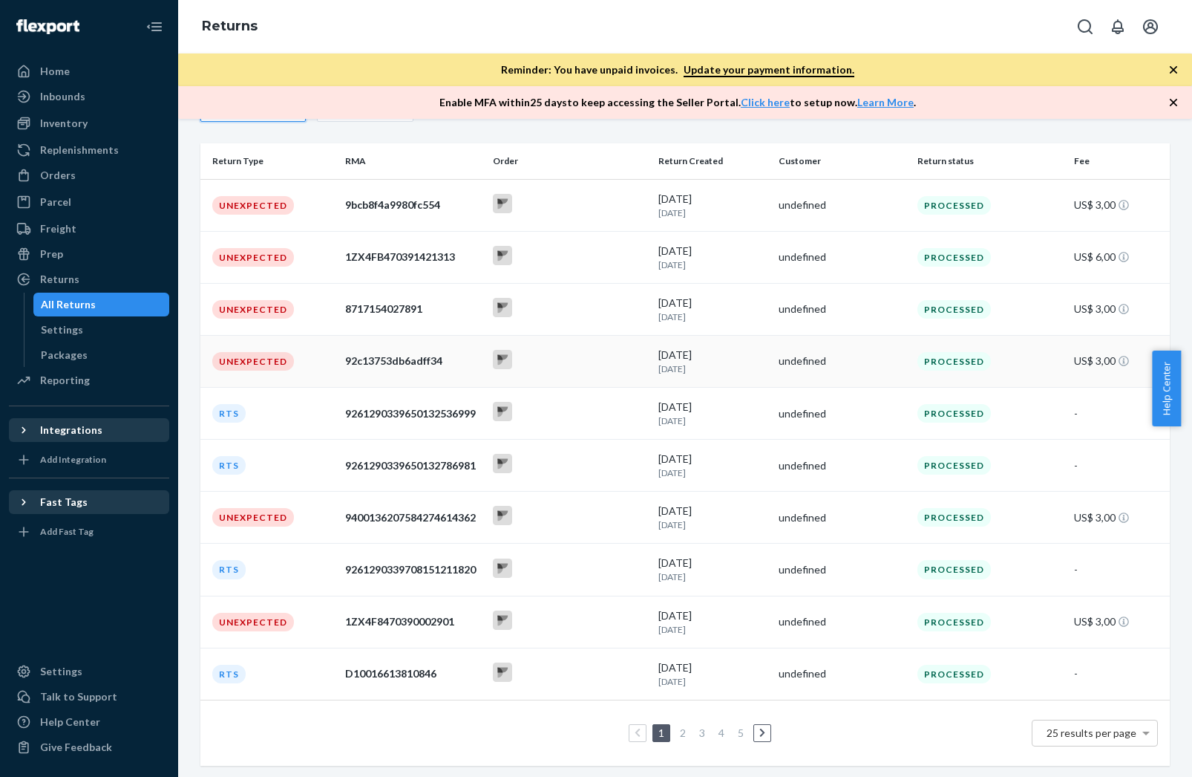
scroll to position [180, 0]
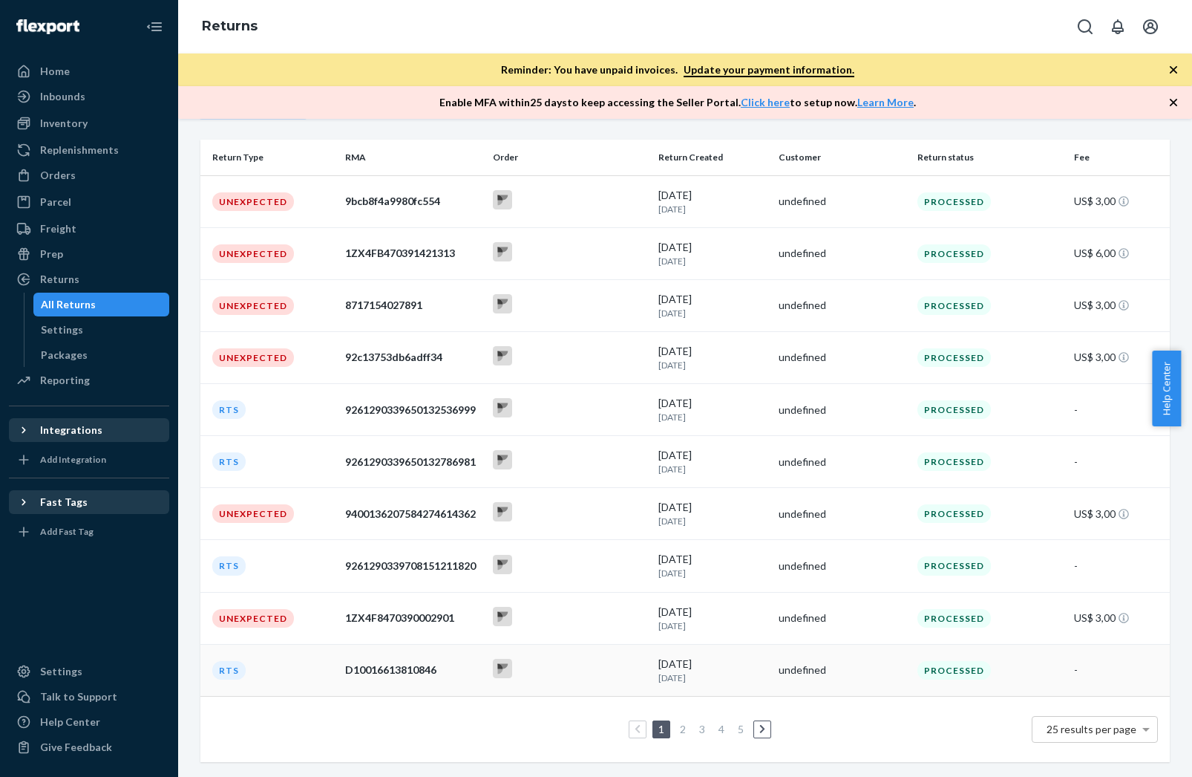
click at [604, 662] on div at bounding box center [570, 669] width 154 height 23
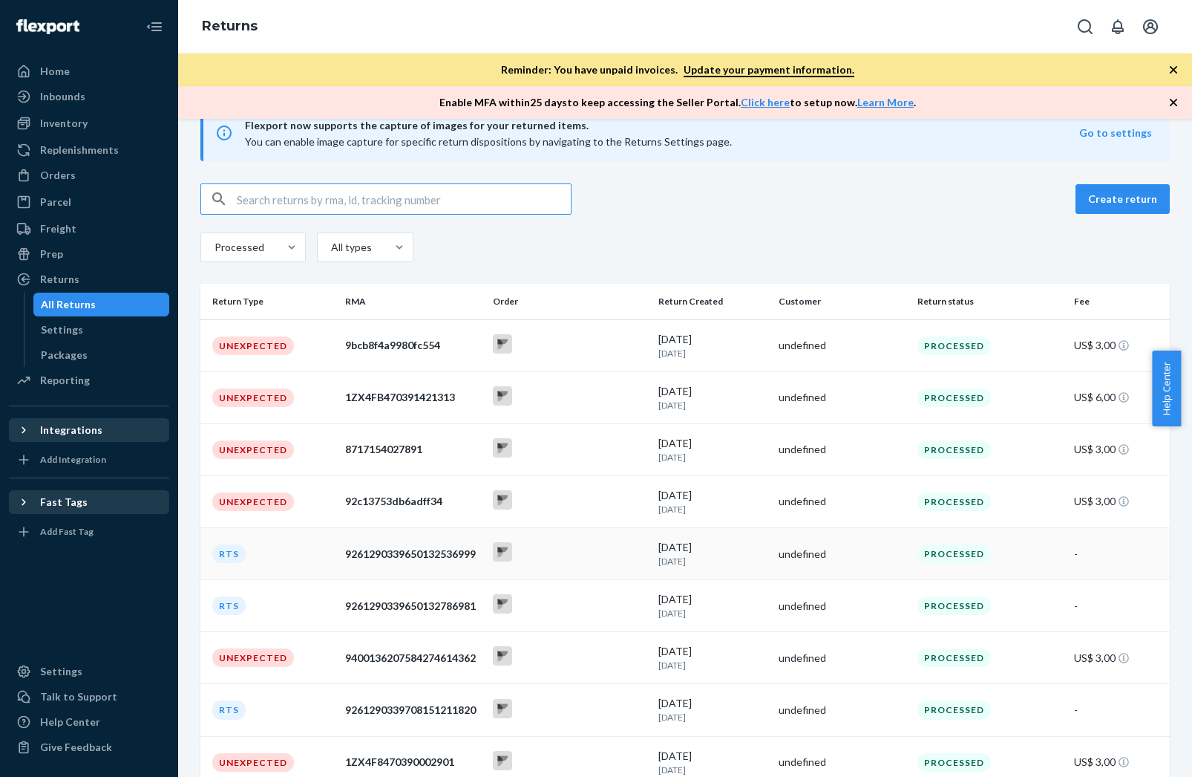
scroll to position [148, 0]
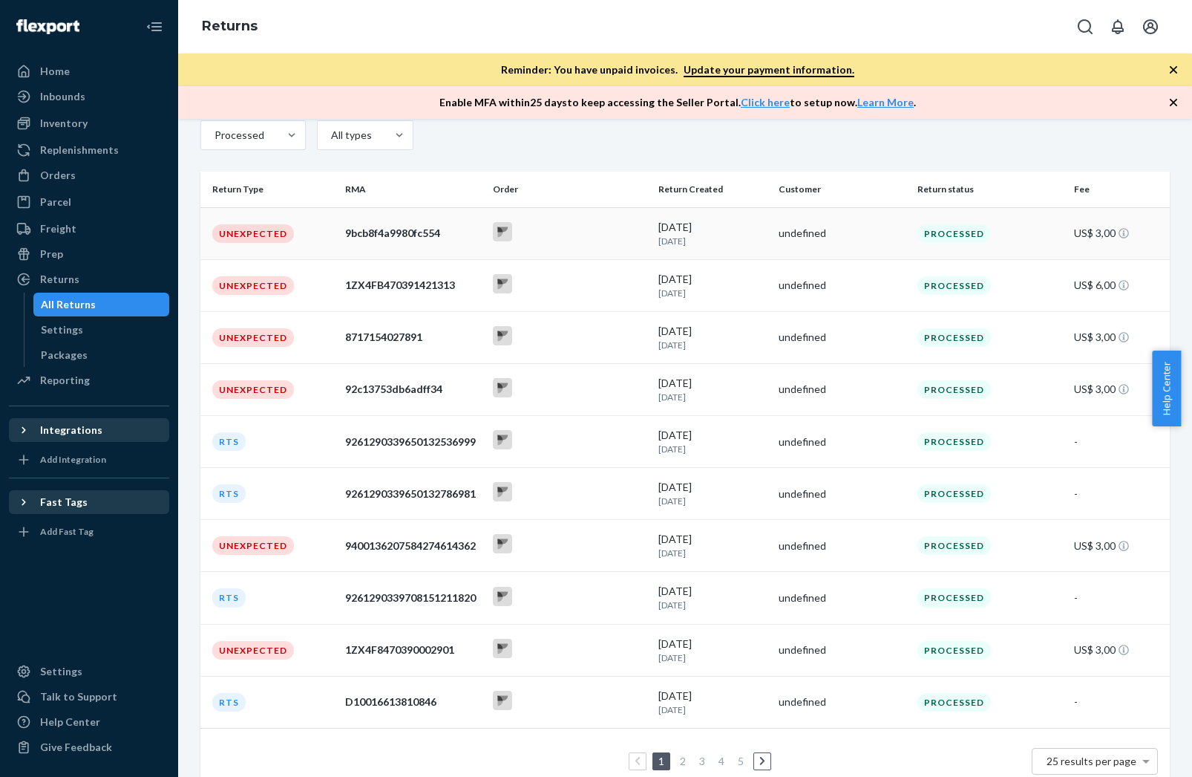
click at [278, 229] on div "Unexpected" at bounding box center [253, 233] width 82 height 19
